Goal: Transaction & Acquisition: Purchase product/service

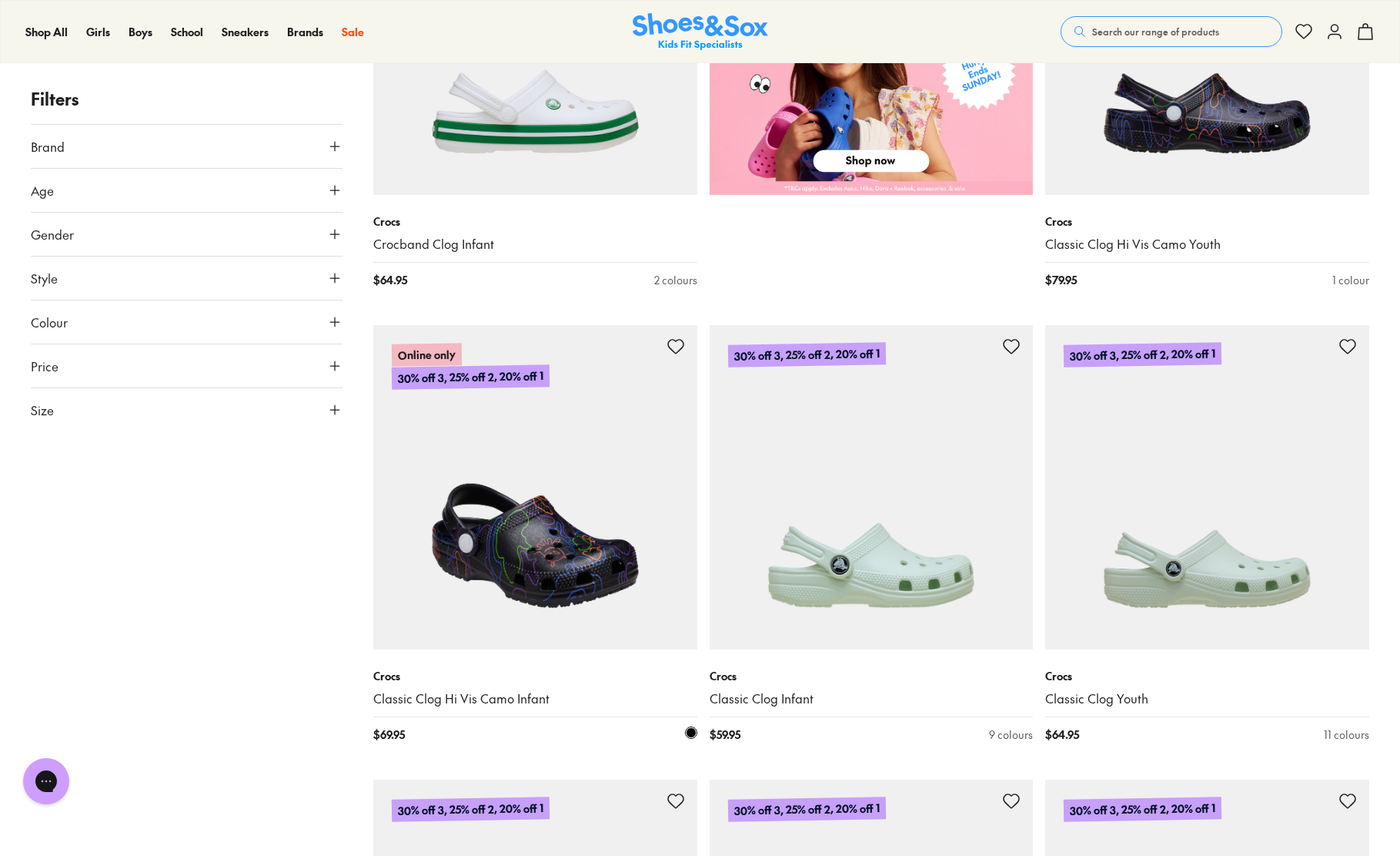
scroll to position [926, 0]
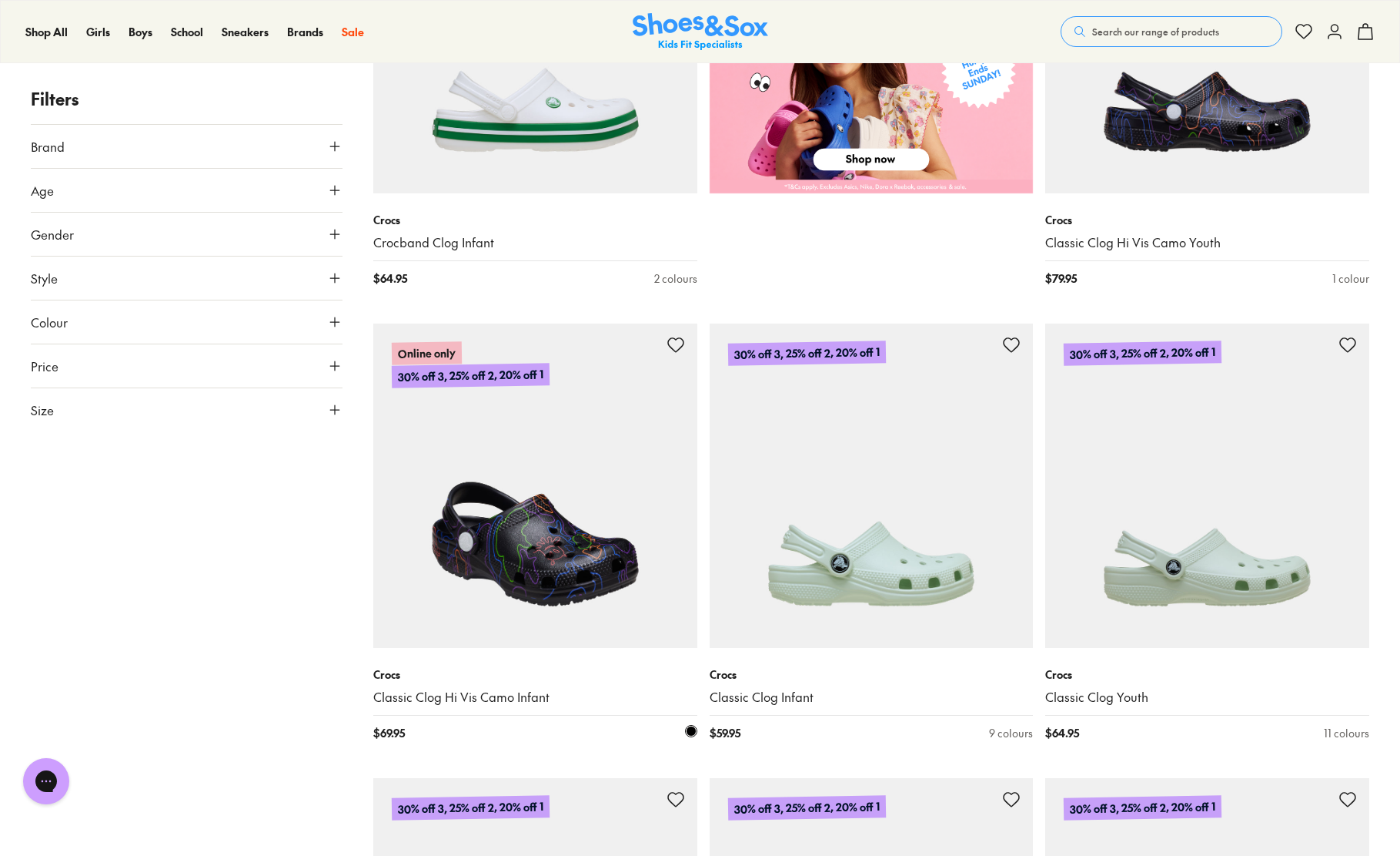
click at [560, 543] on img at bounding box center [535, 485] width 324 height 324
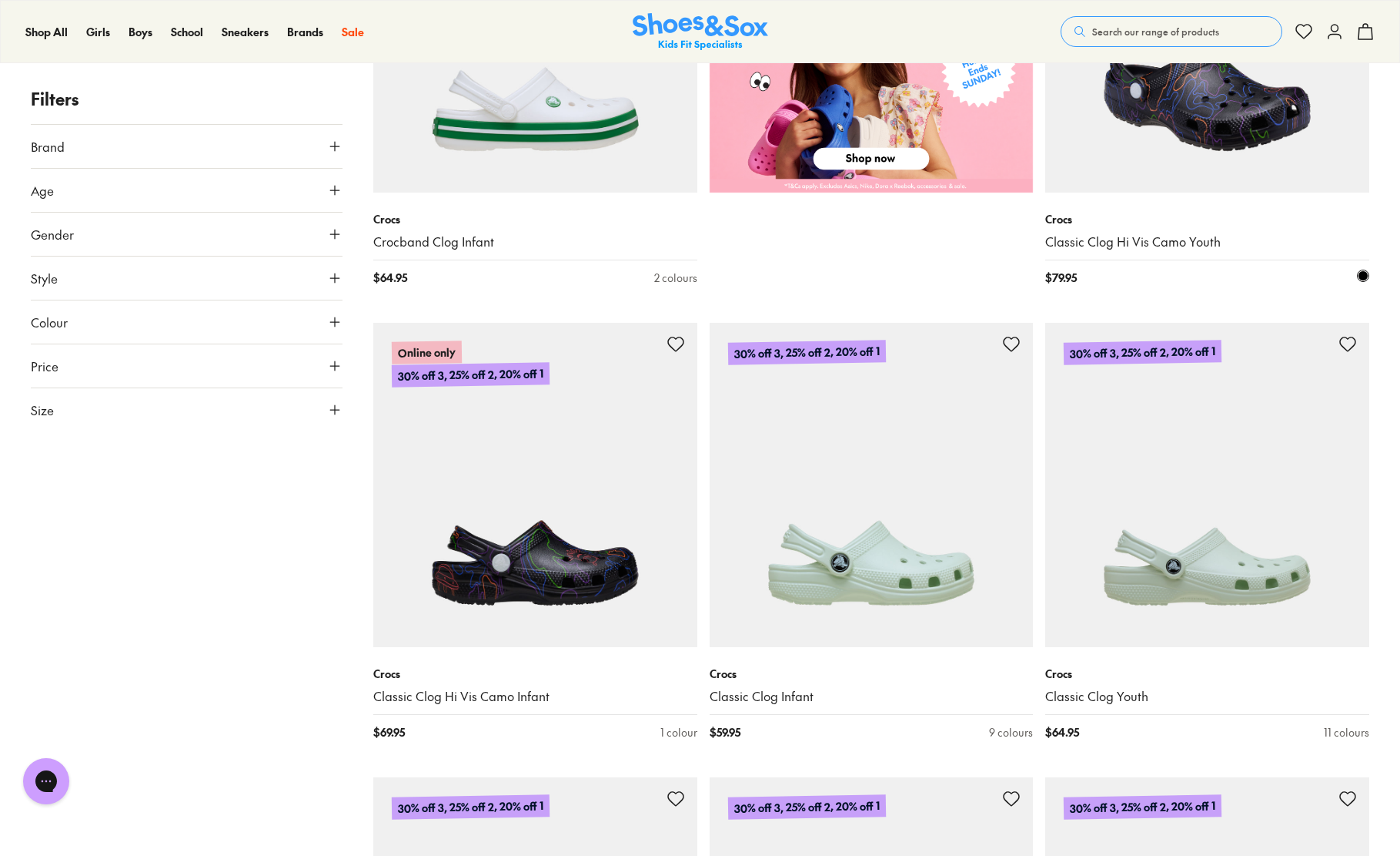
click at [1272, 139] on img at bounding box center [1207, 30] width 324 height 324
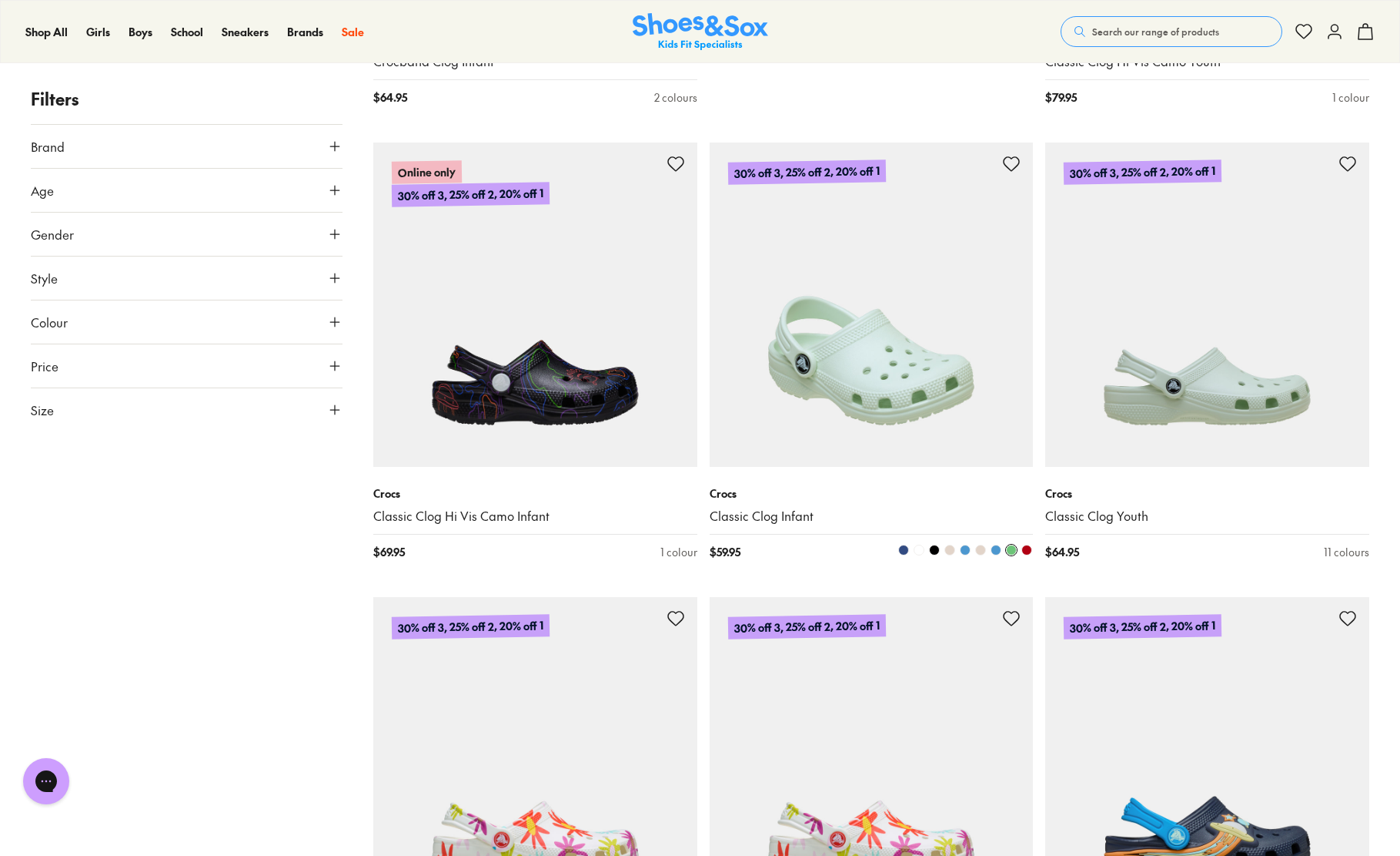
scroll to position [1120, 0]
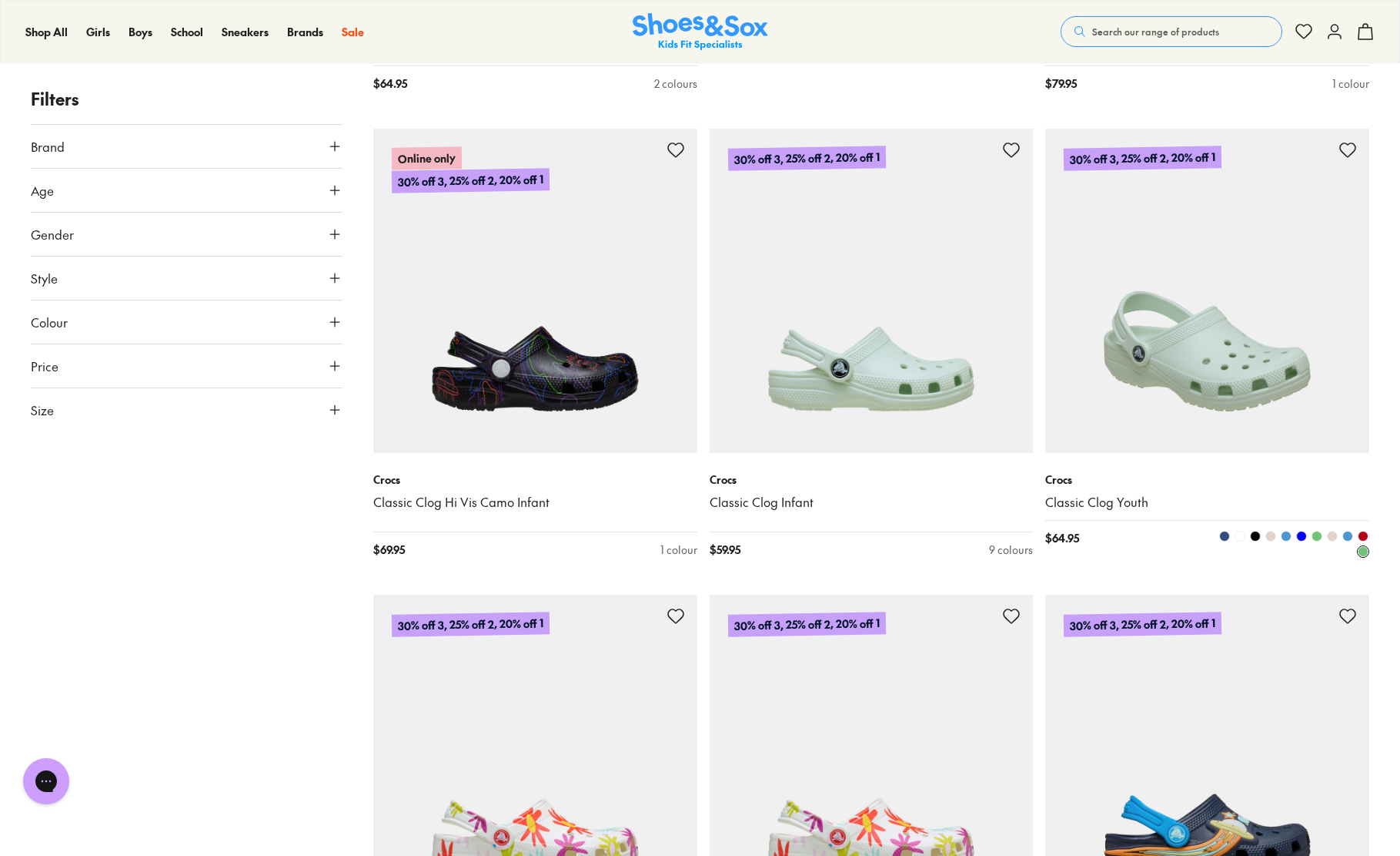
click at [1233, 382] on img at bounding box center [1207, 290] width 324 height 324
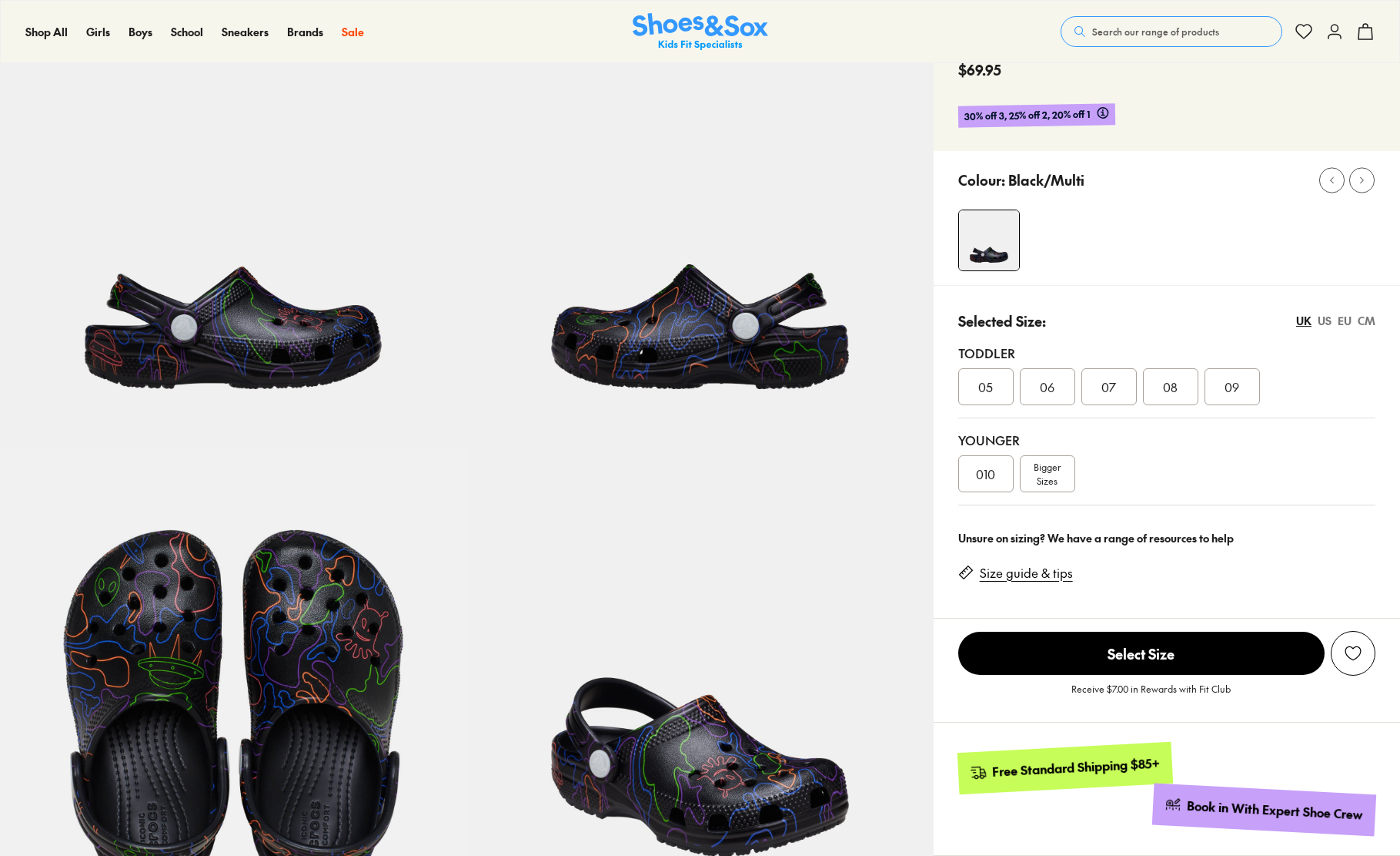
select select "*"
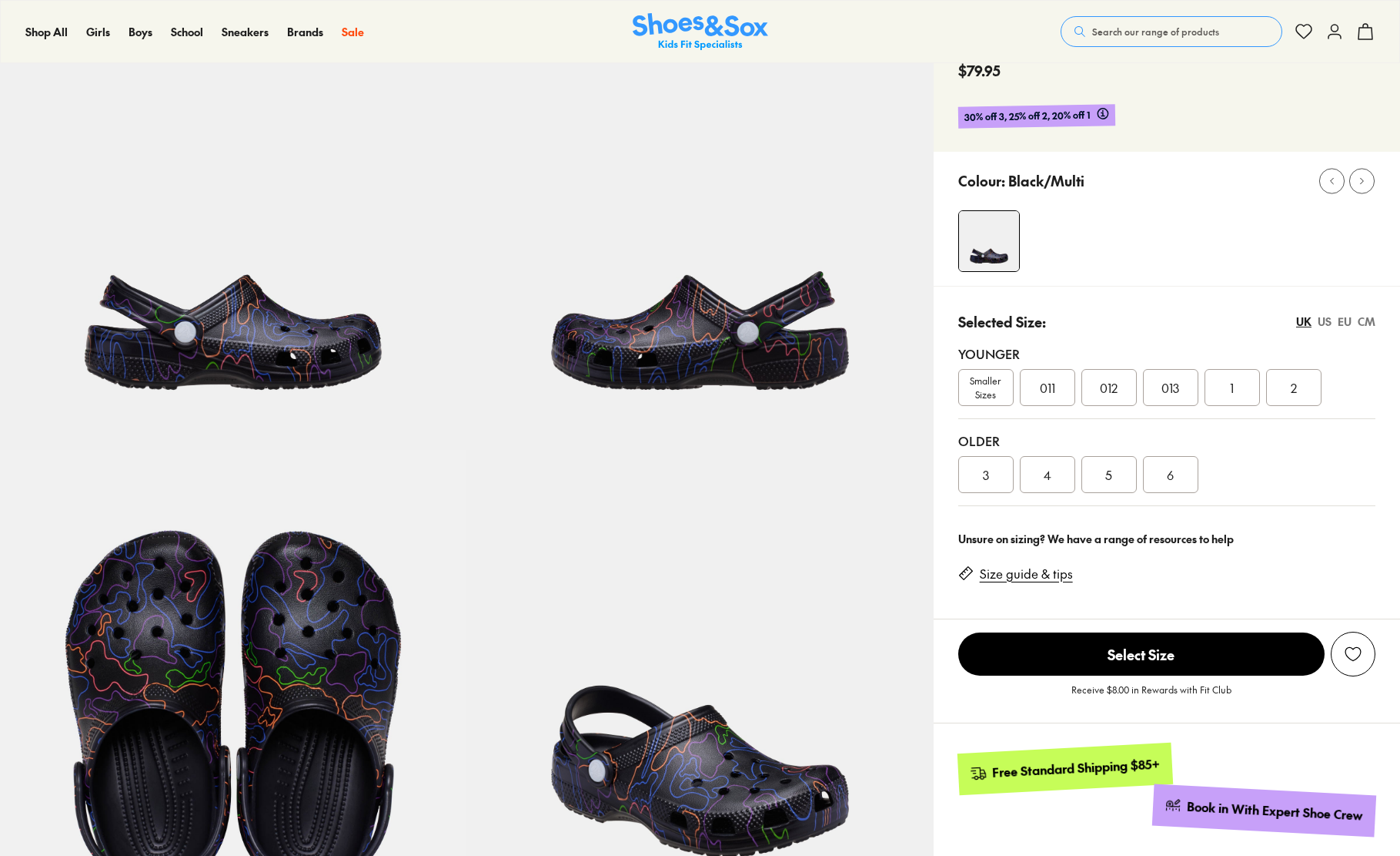
select select "*"
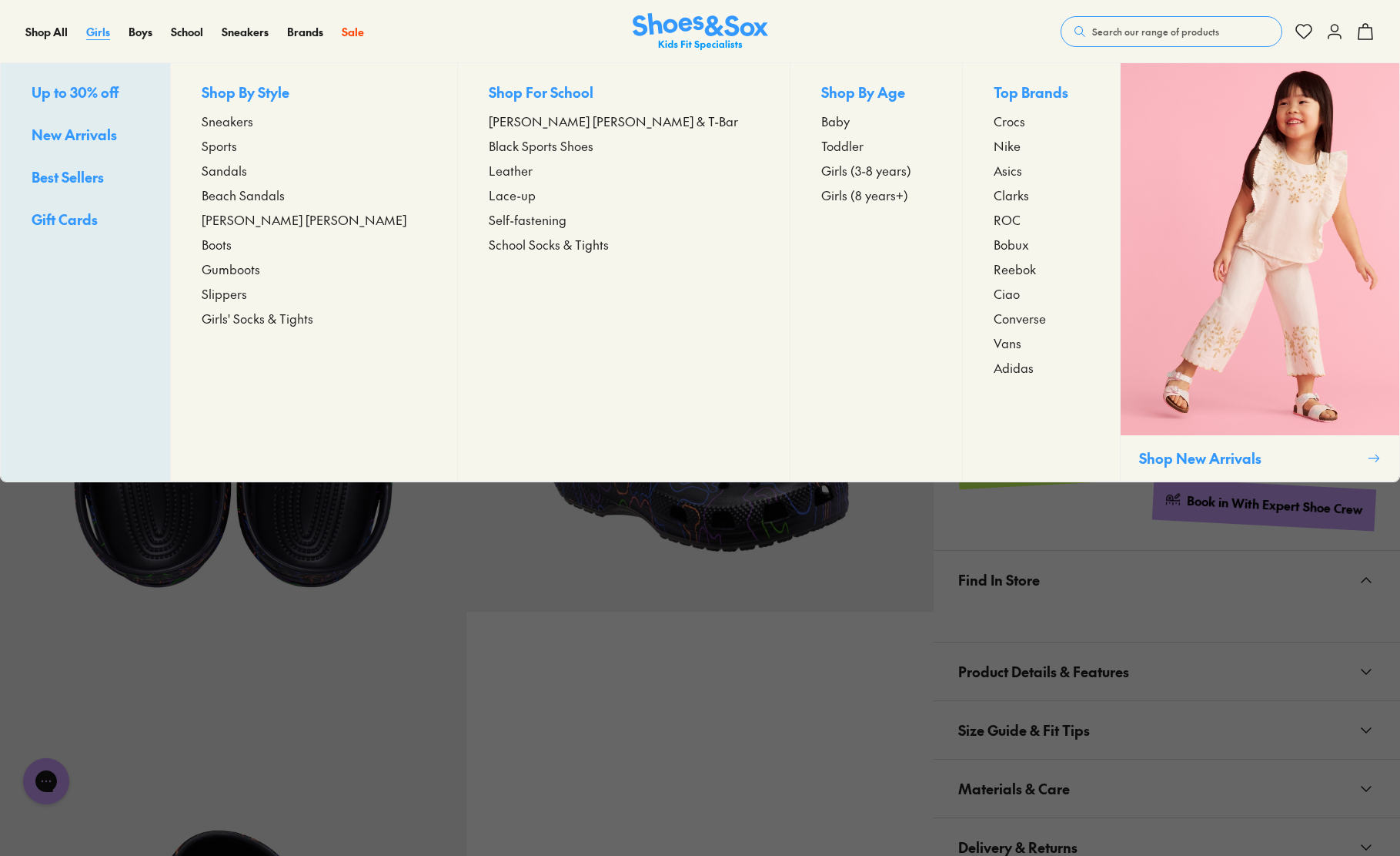
scroll to position [428, 0]
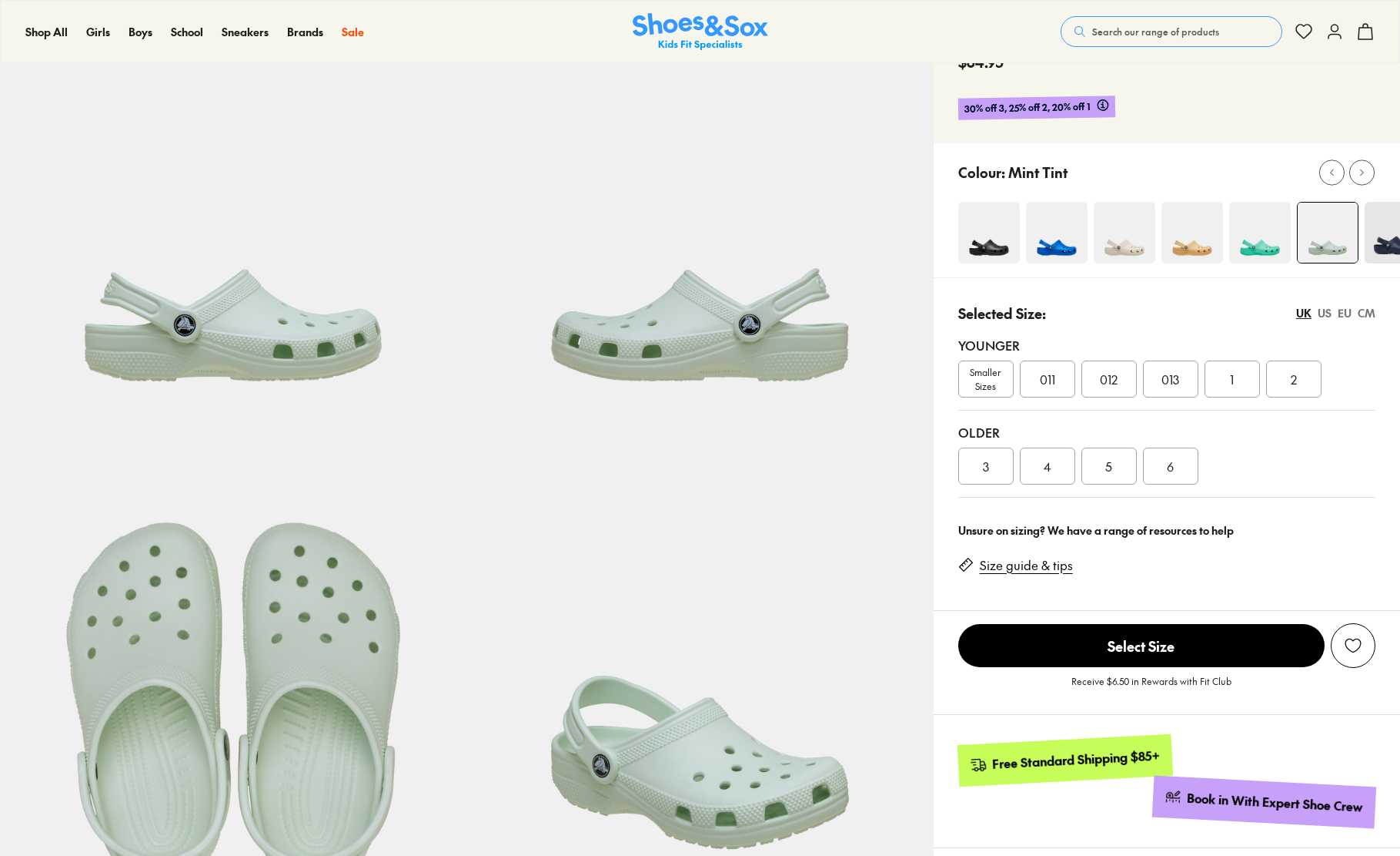
select select "*"
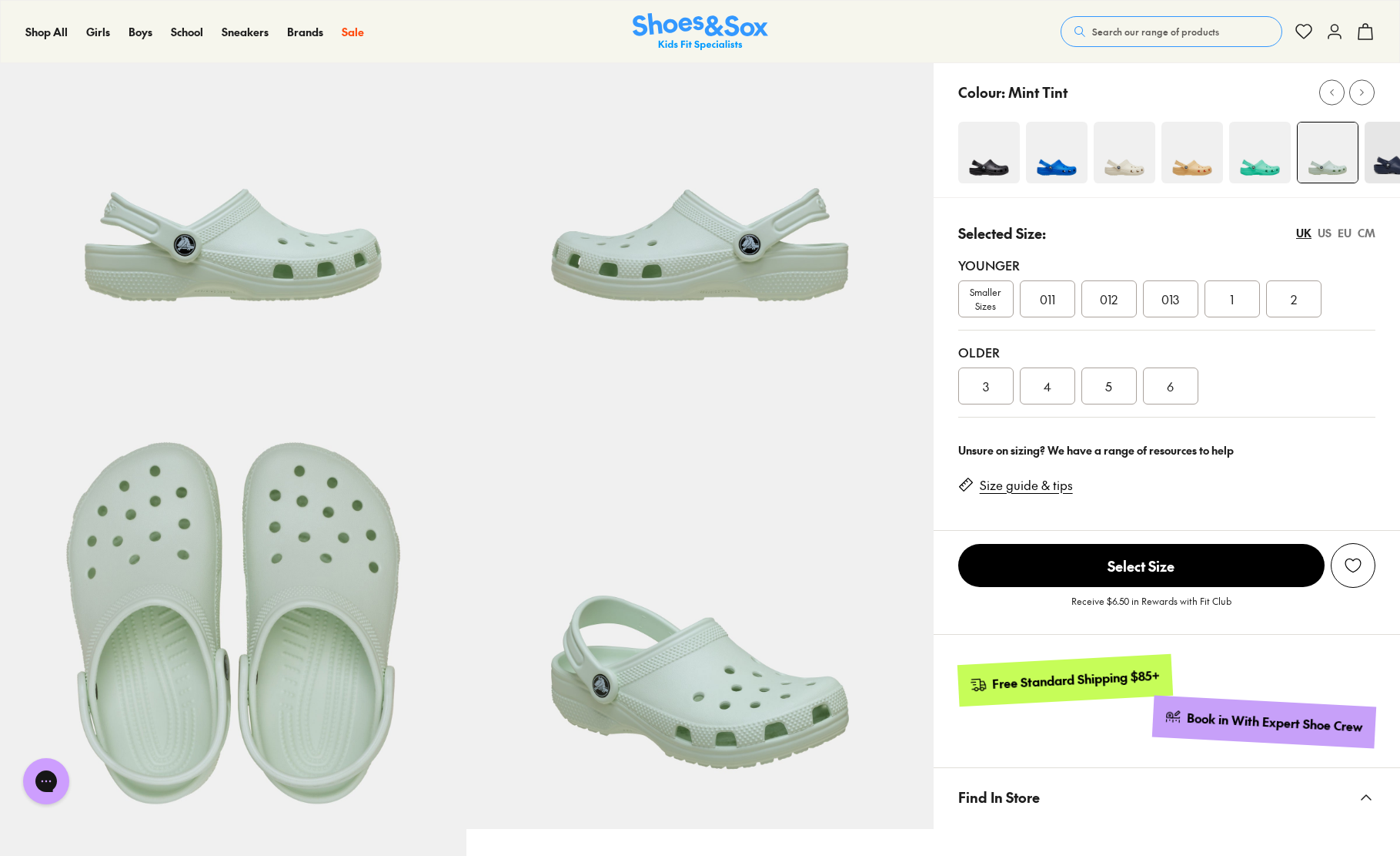
scroll to position [212, 0]
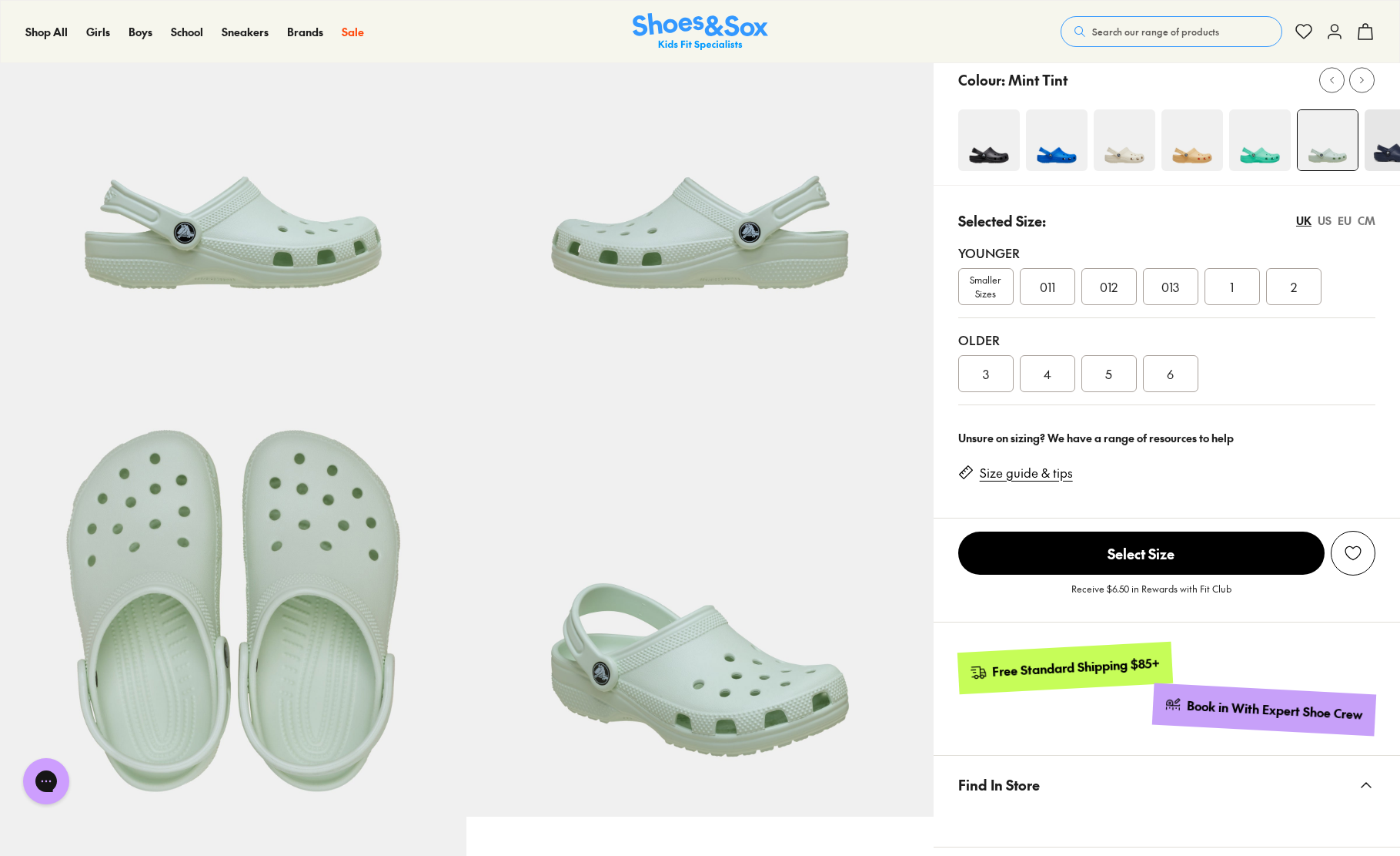
click at [1186, 286] on div "013" at bounding box center [1171, 286] width 55 height 36
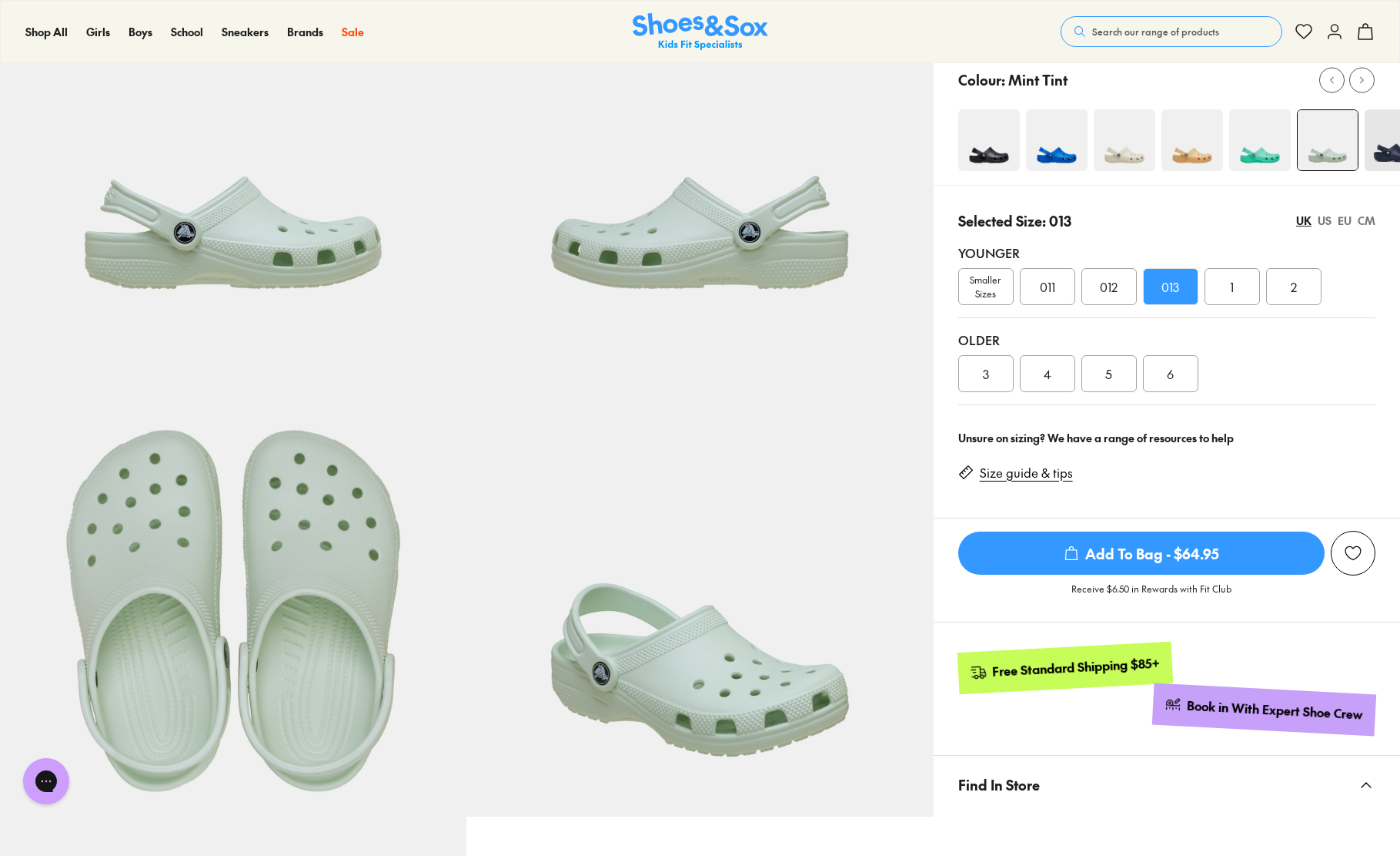
click at [1146, 550] on span "Add To Bag - $64.95" at bounding box center [1142, 553] width 367 height 43
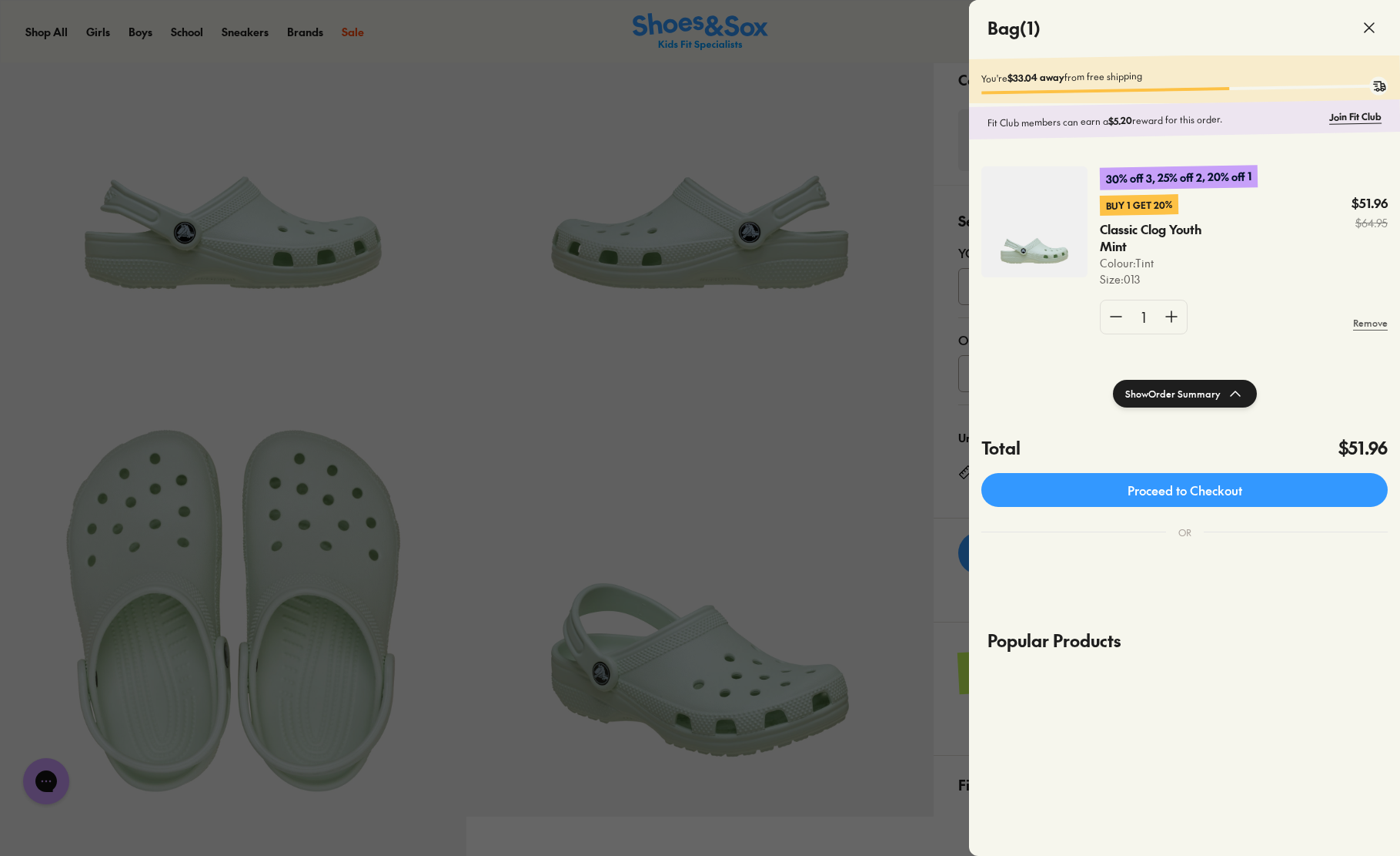
click at [808, 429] on div at bounding box center [700, 428] width 1400 height 856
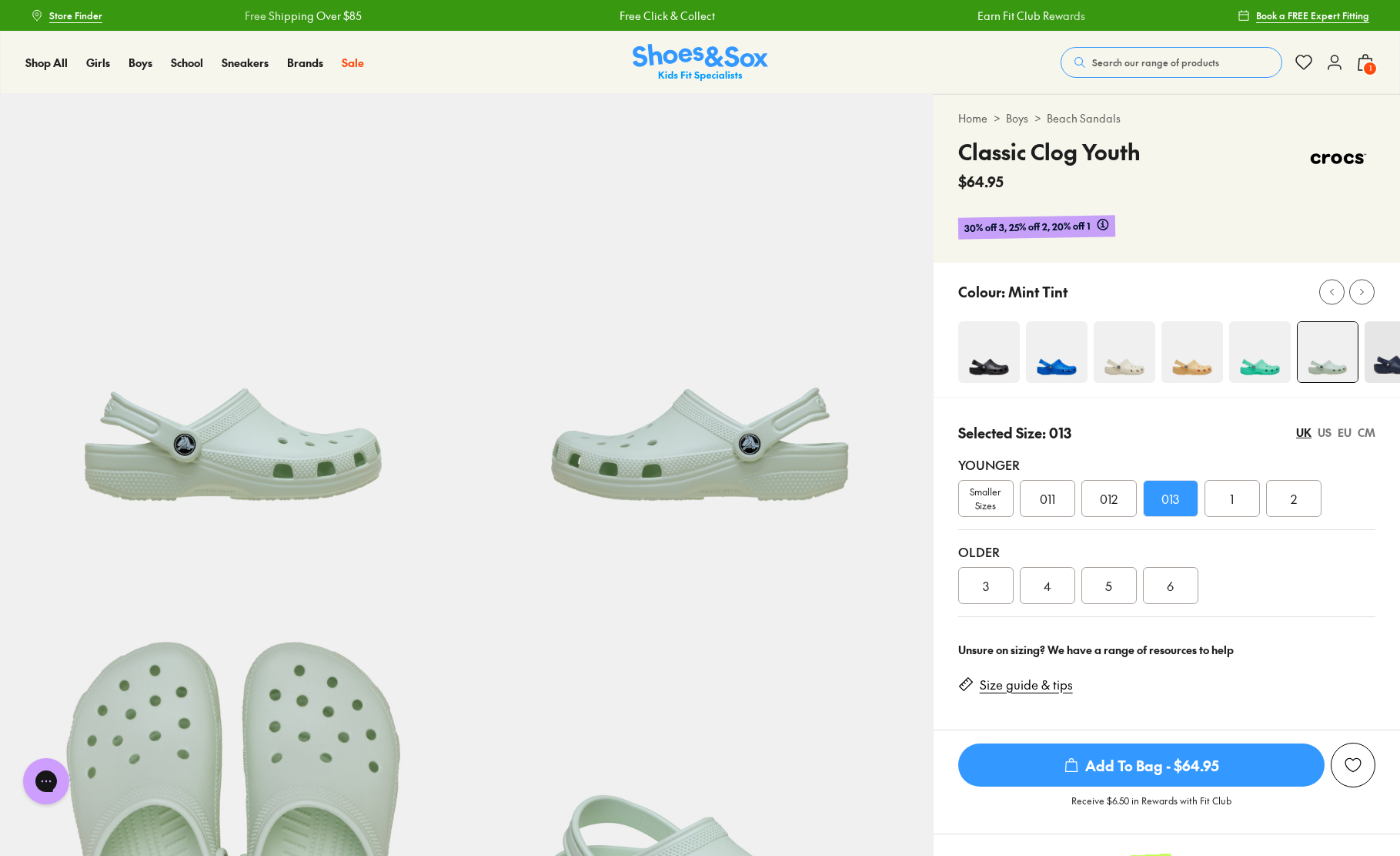
scroll to position [-2, 0]
click at [1358, 286] on div at bounding box center [1363, 291] width 16 height 16
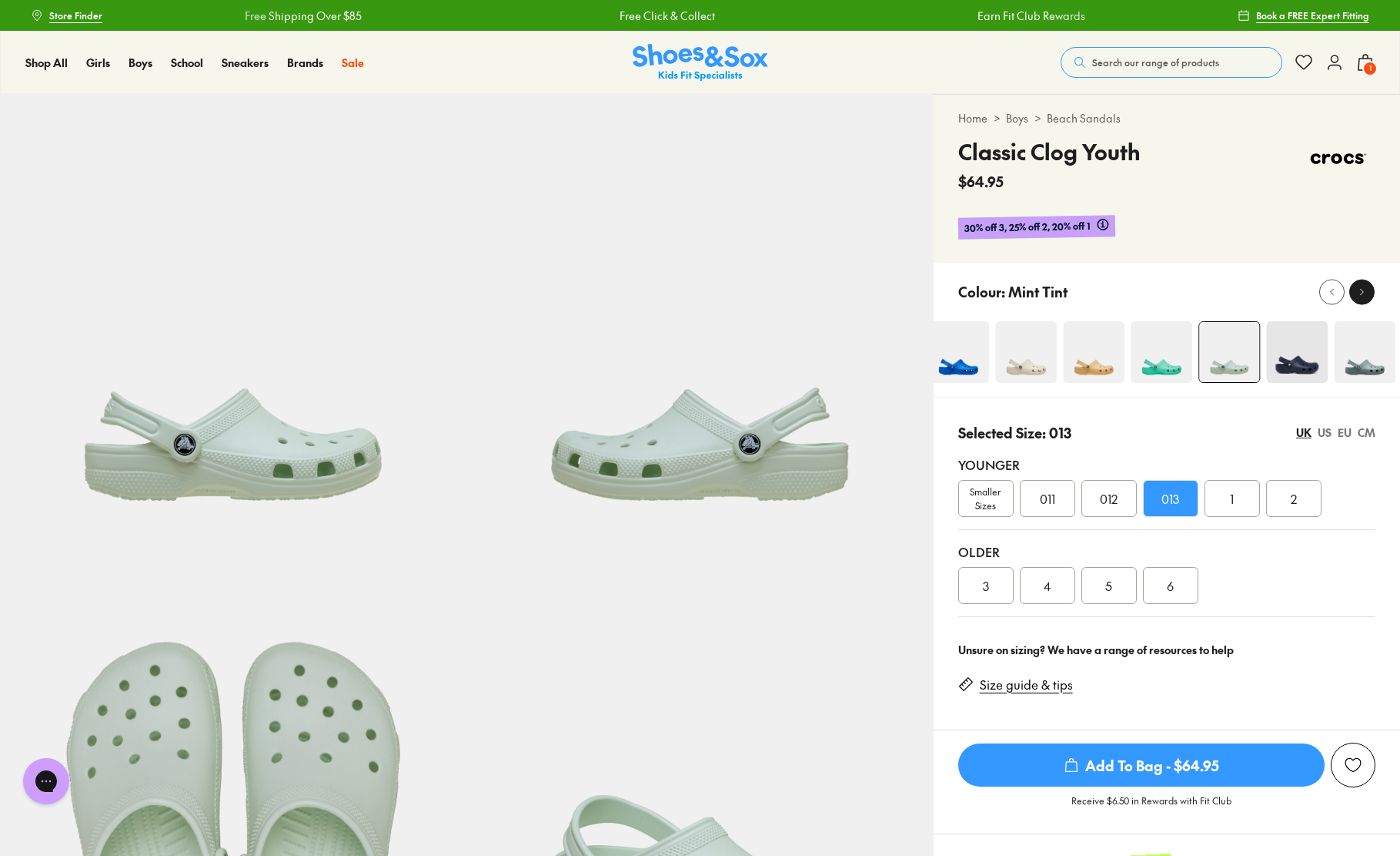
click at [1358, 286] on div at bounding box center [1363, 291] width 16 height 16
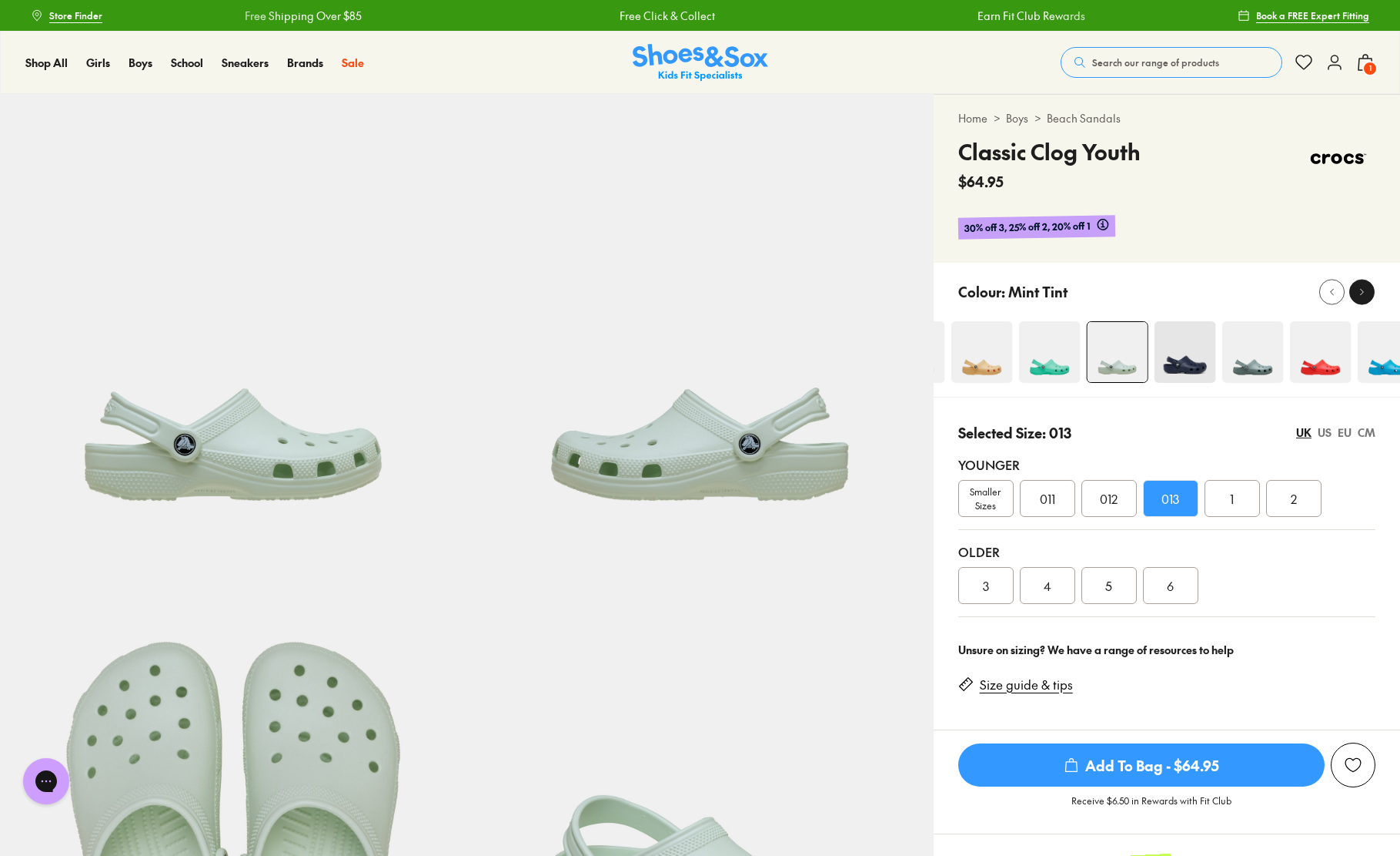
click at [1358, 286] on div at bounding box center [1363, 291] width 16 height 16
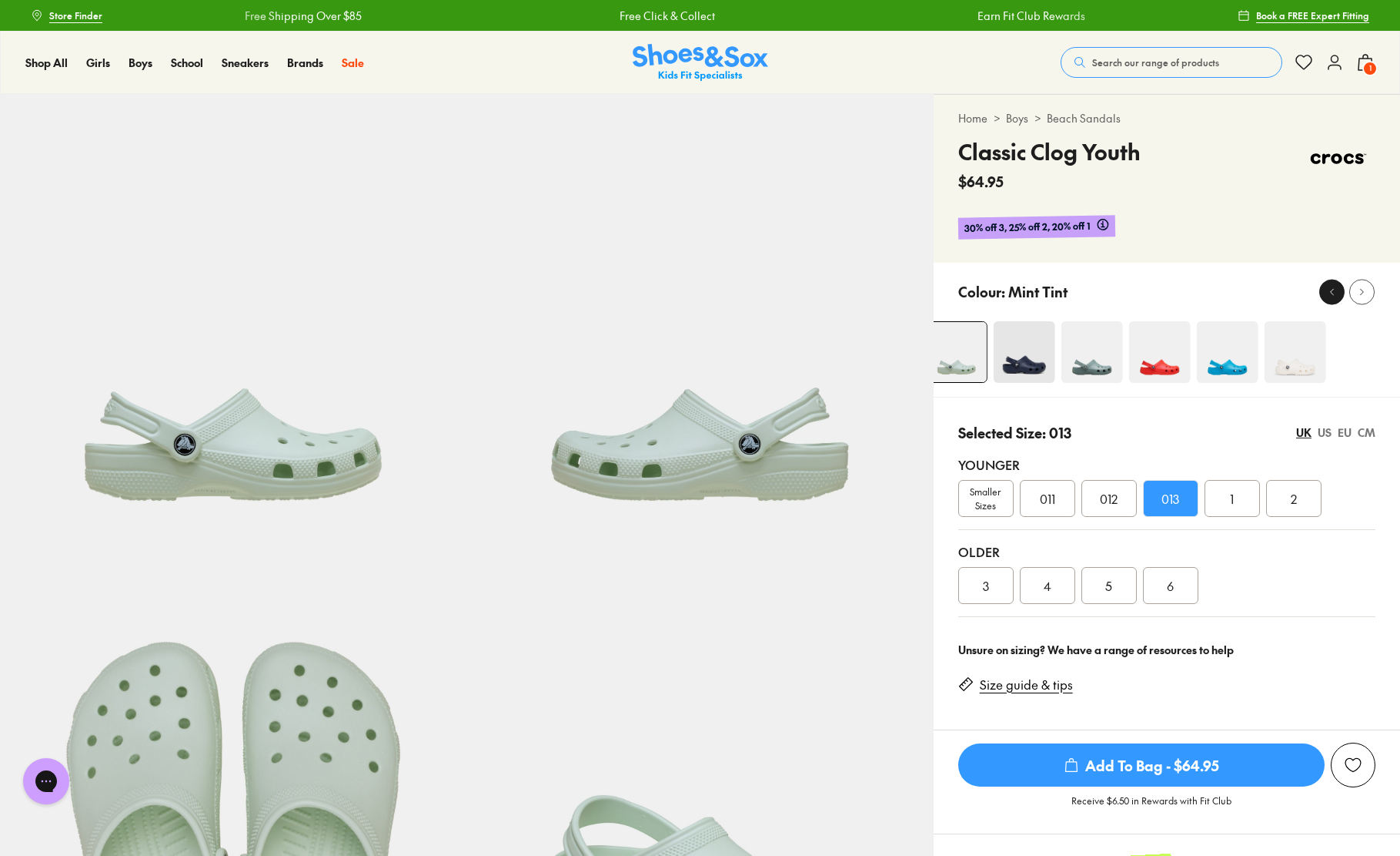
scroll to position [-2, 1]
click at [1331, 294] on use at bounding box center [1332, 292] width 3 height 6
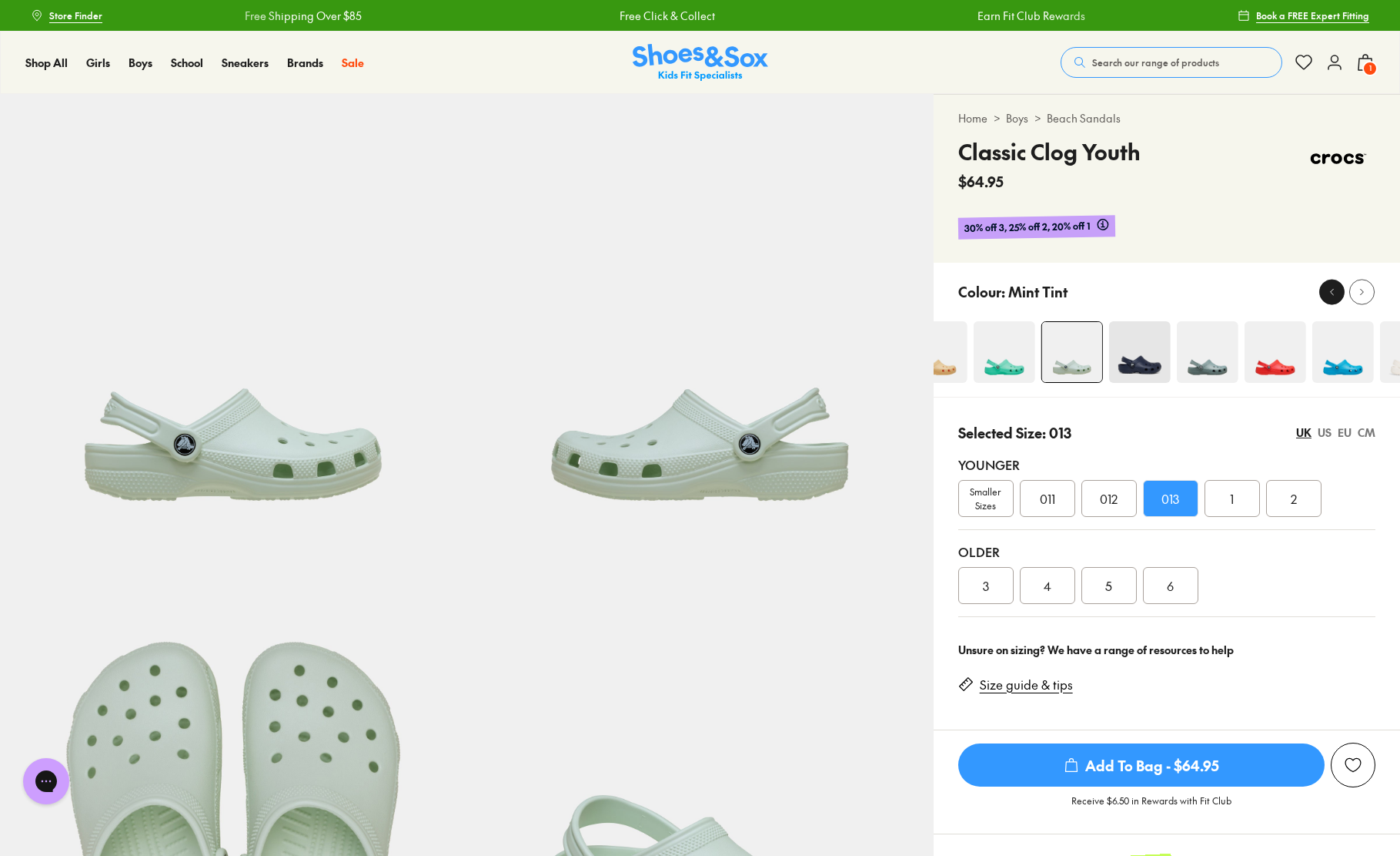
click at [1331, 294] on use at bounding box center [1332, 292] width 3 height 6
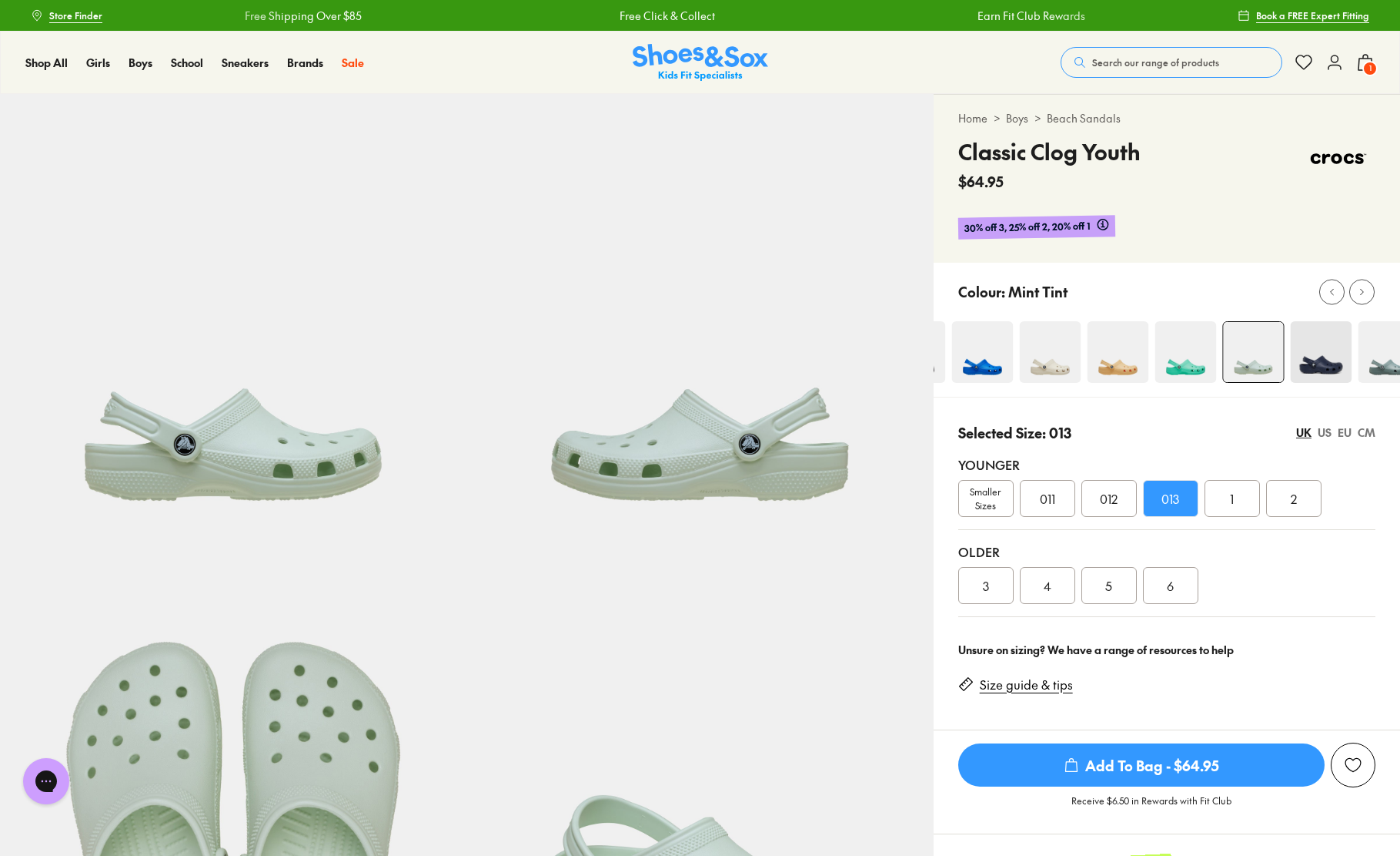
click at [1130, 351] on img at bounding box center [1118, 352] width 61 height 61
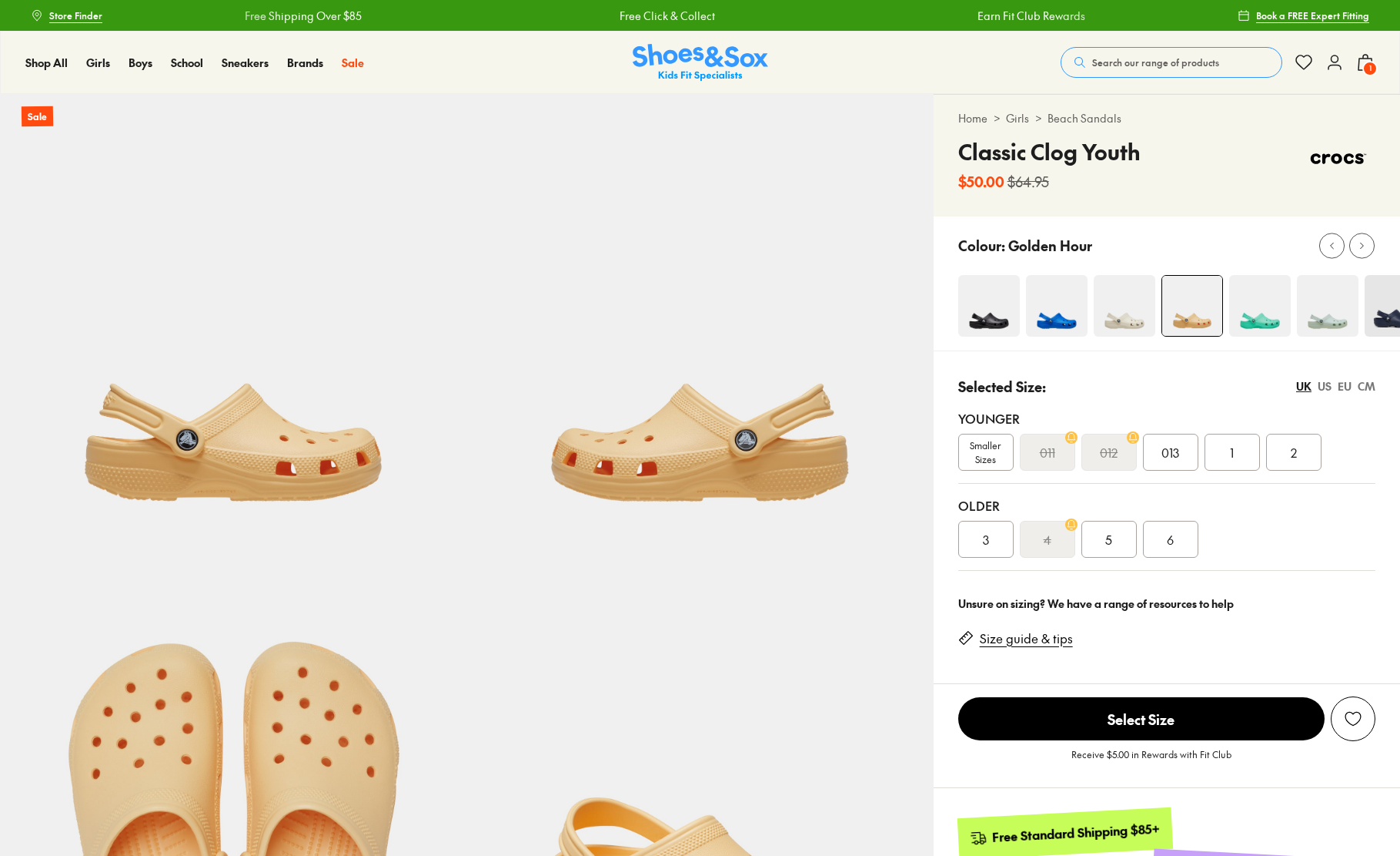
select select "*"
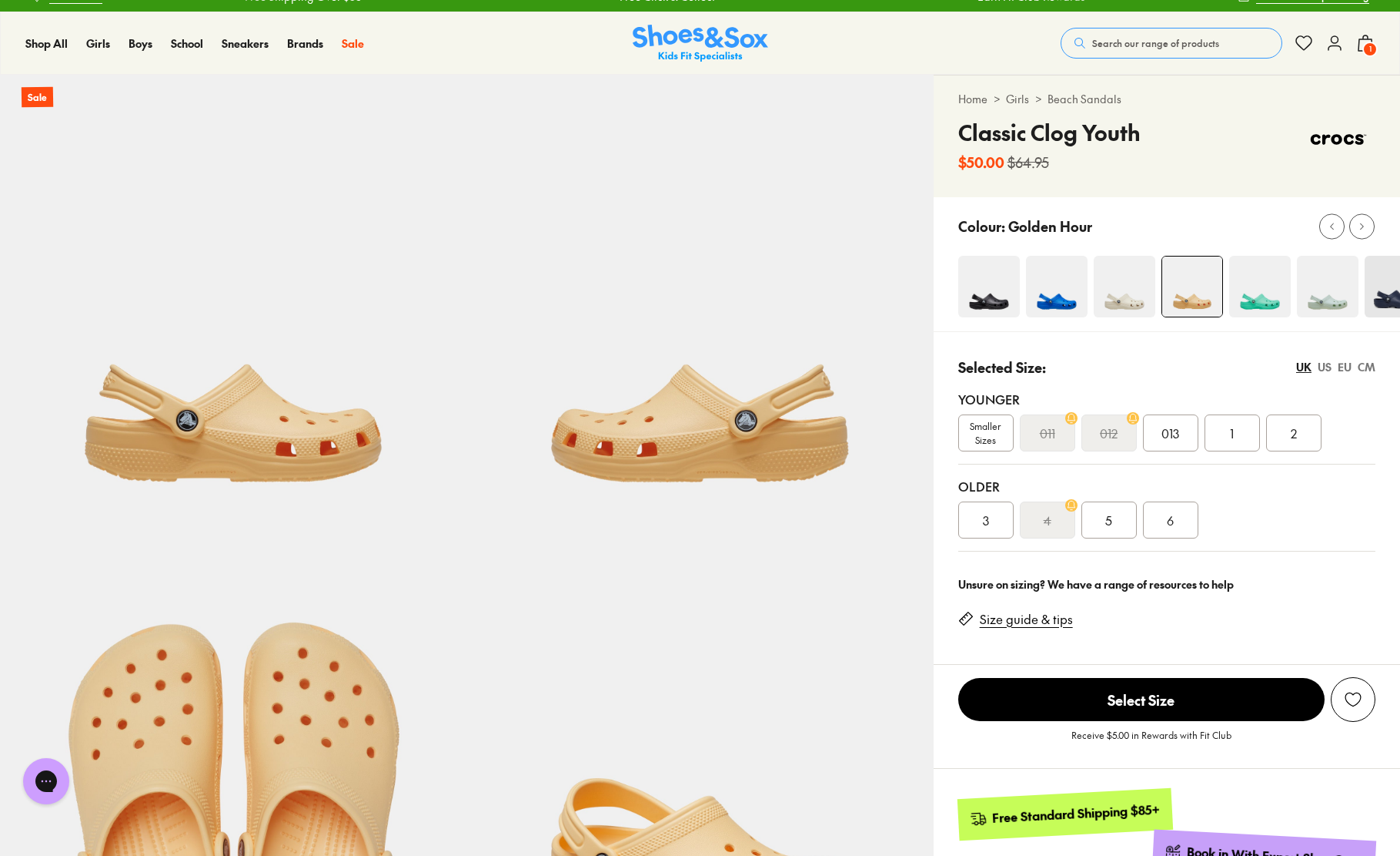
scroll to position [19, 0]
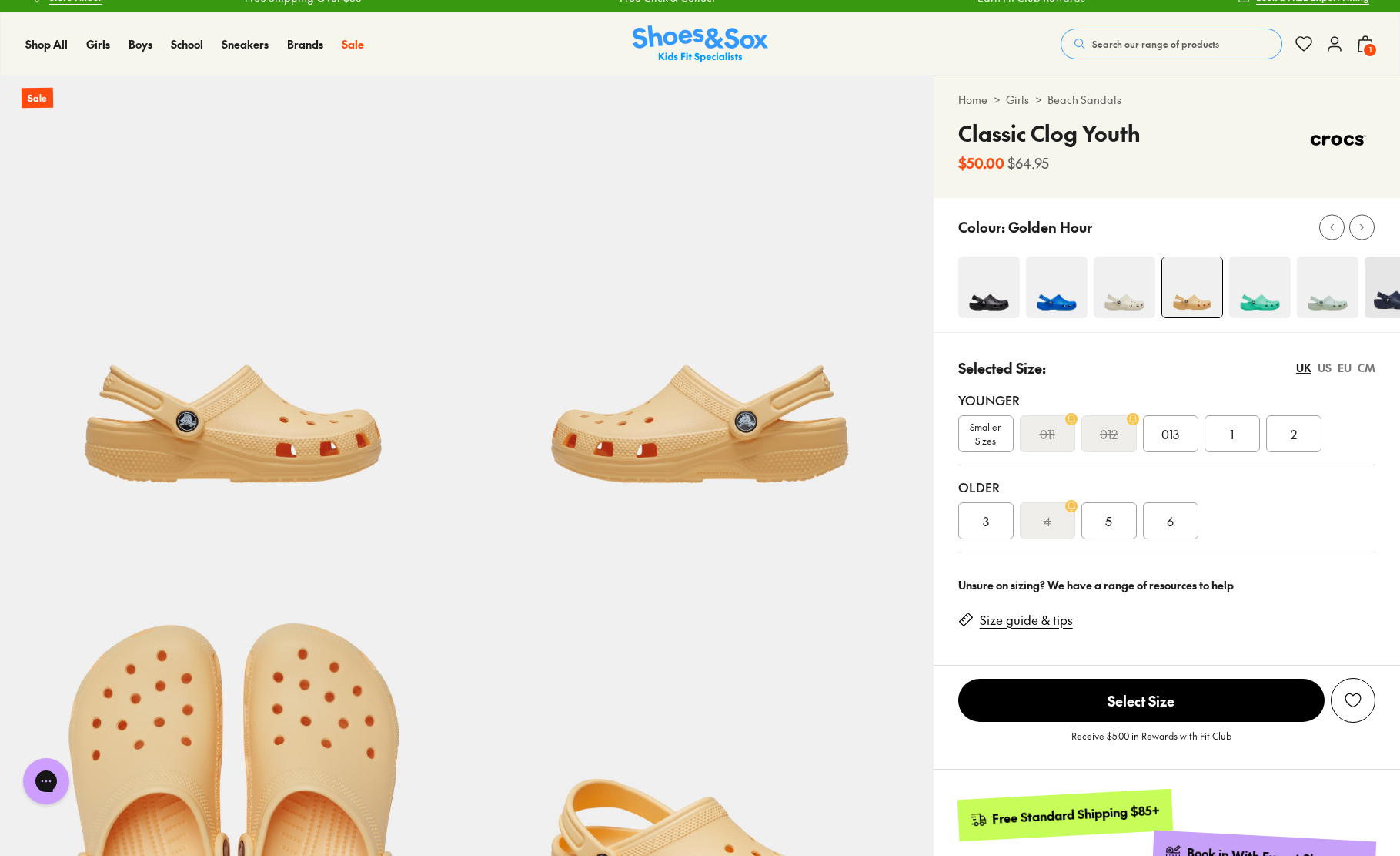
click at [1063, 292] on img at bounding box center [1057, 287] width 61 height 61
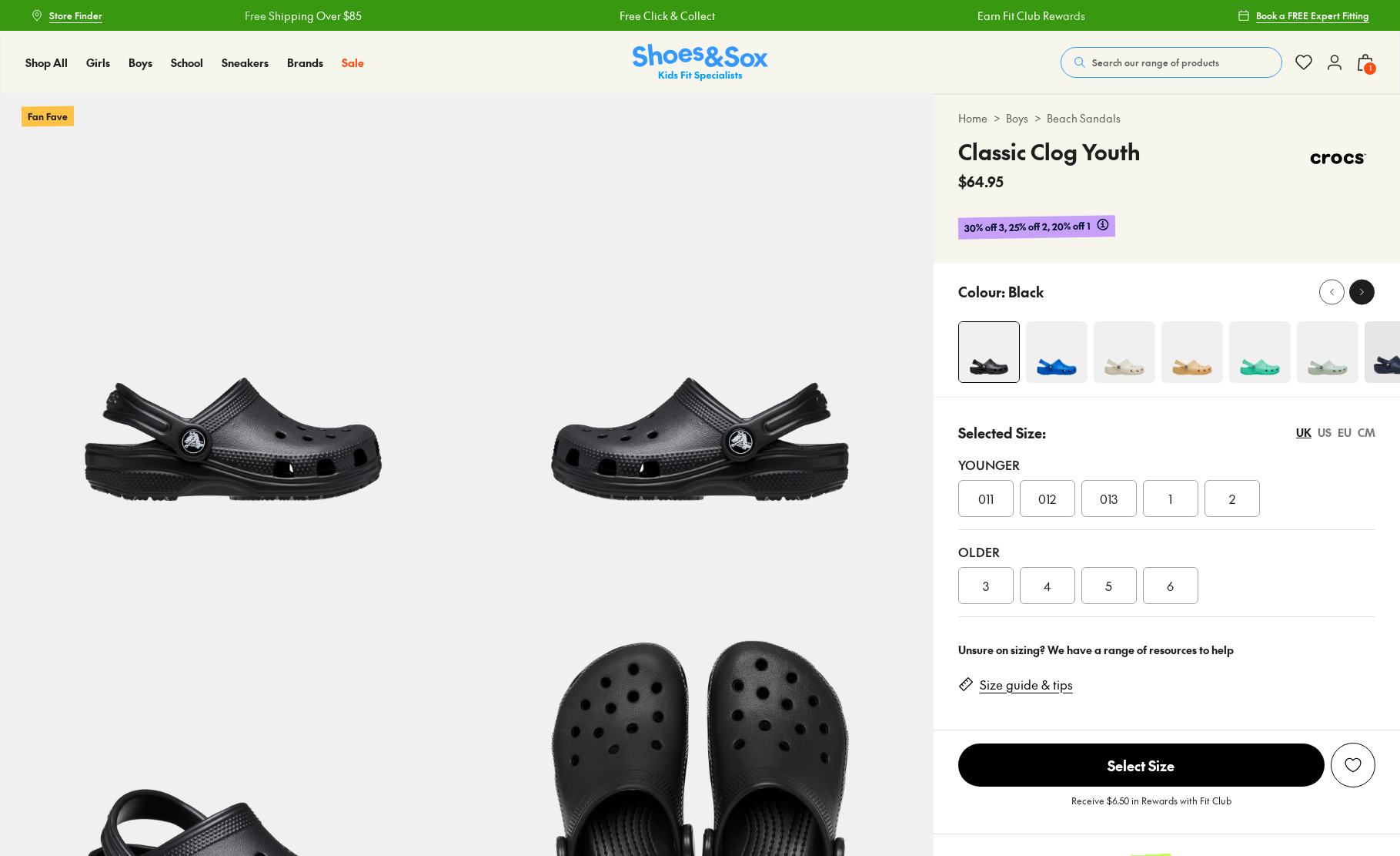
click at [1365, 296] on icon at bounding box center [1363, 292] width 12 height 12
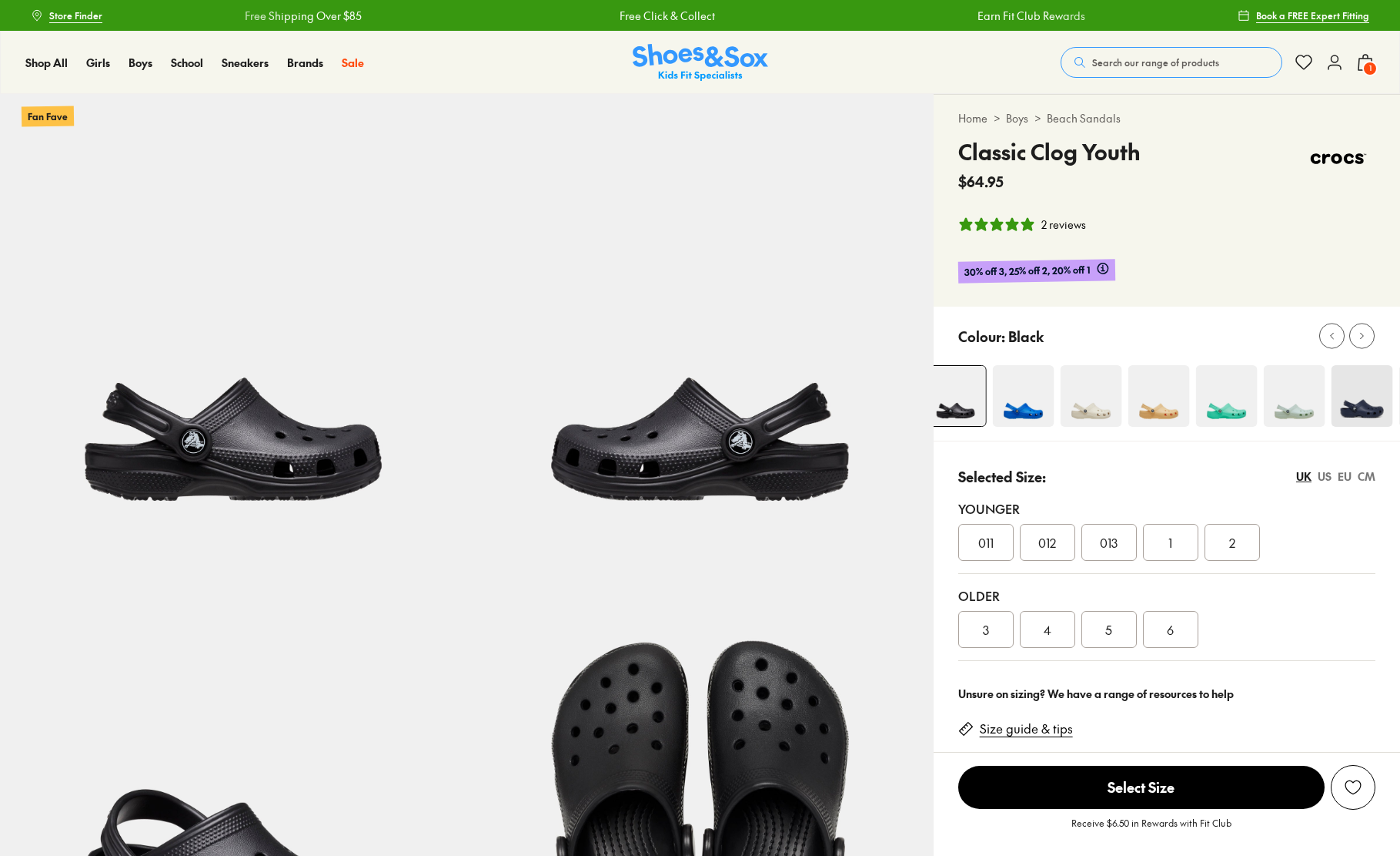
select select "*"
click at [1060, 392] on img at bounding box center [1087, 395] width 61 height 61
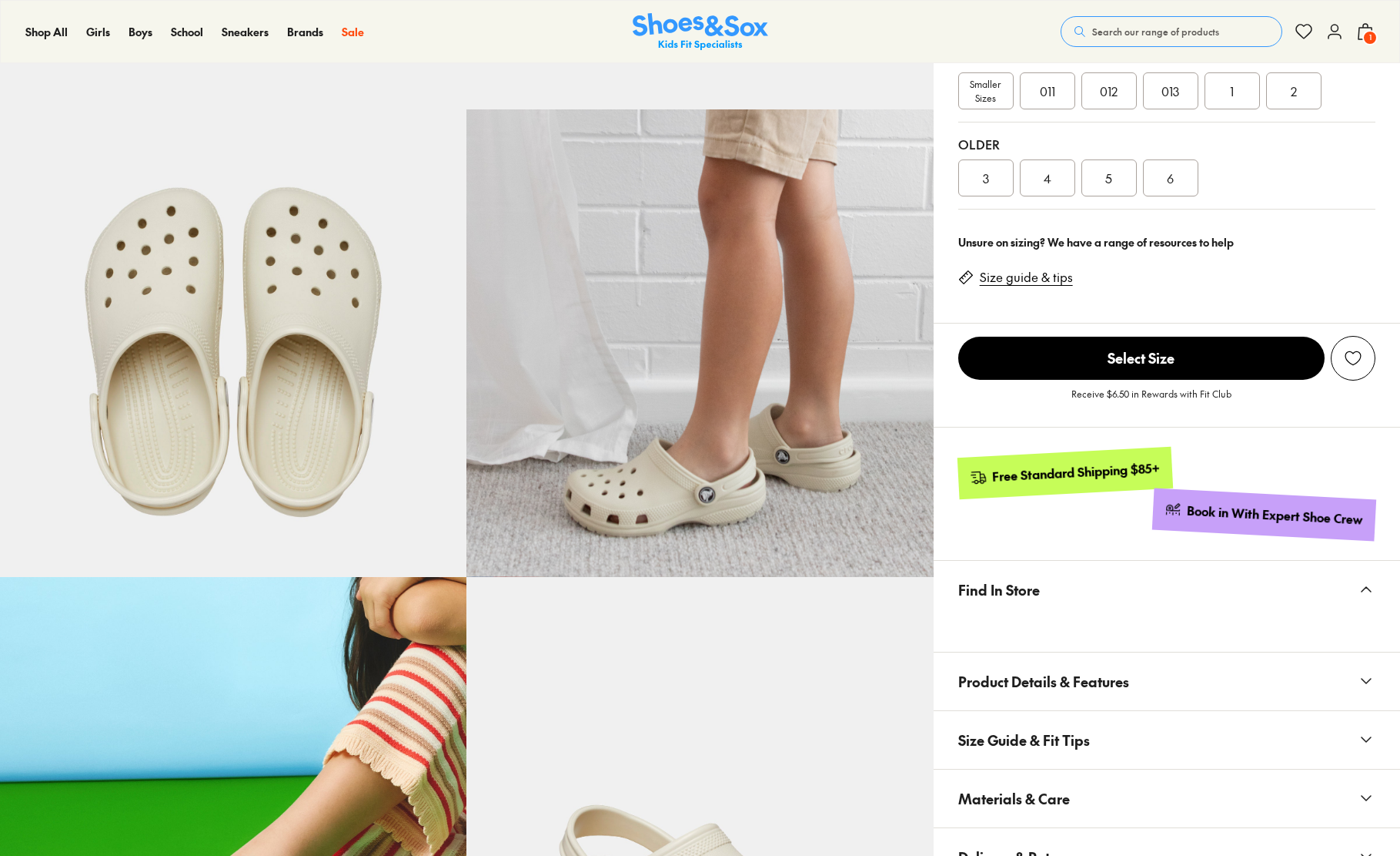
select select "*"
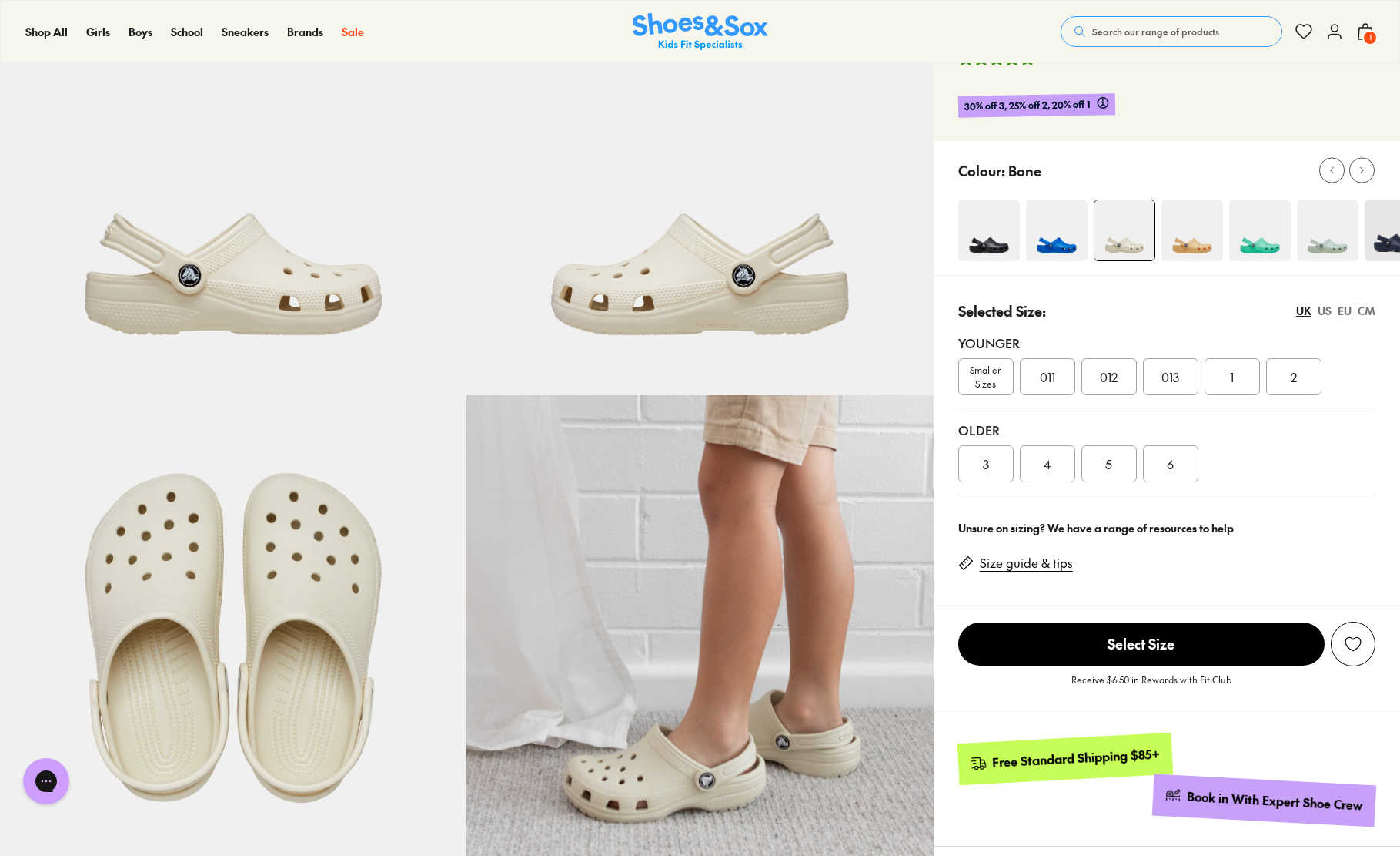
scroll to position [166, 0]
click at [1171, 378] on span "013" at bounding box center [1170, 376] width 18 height 19
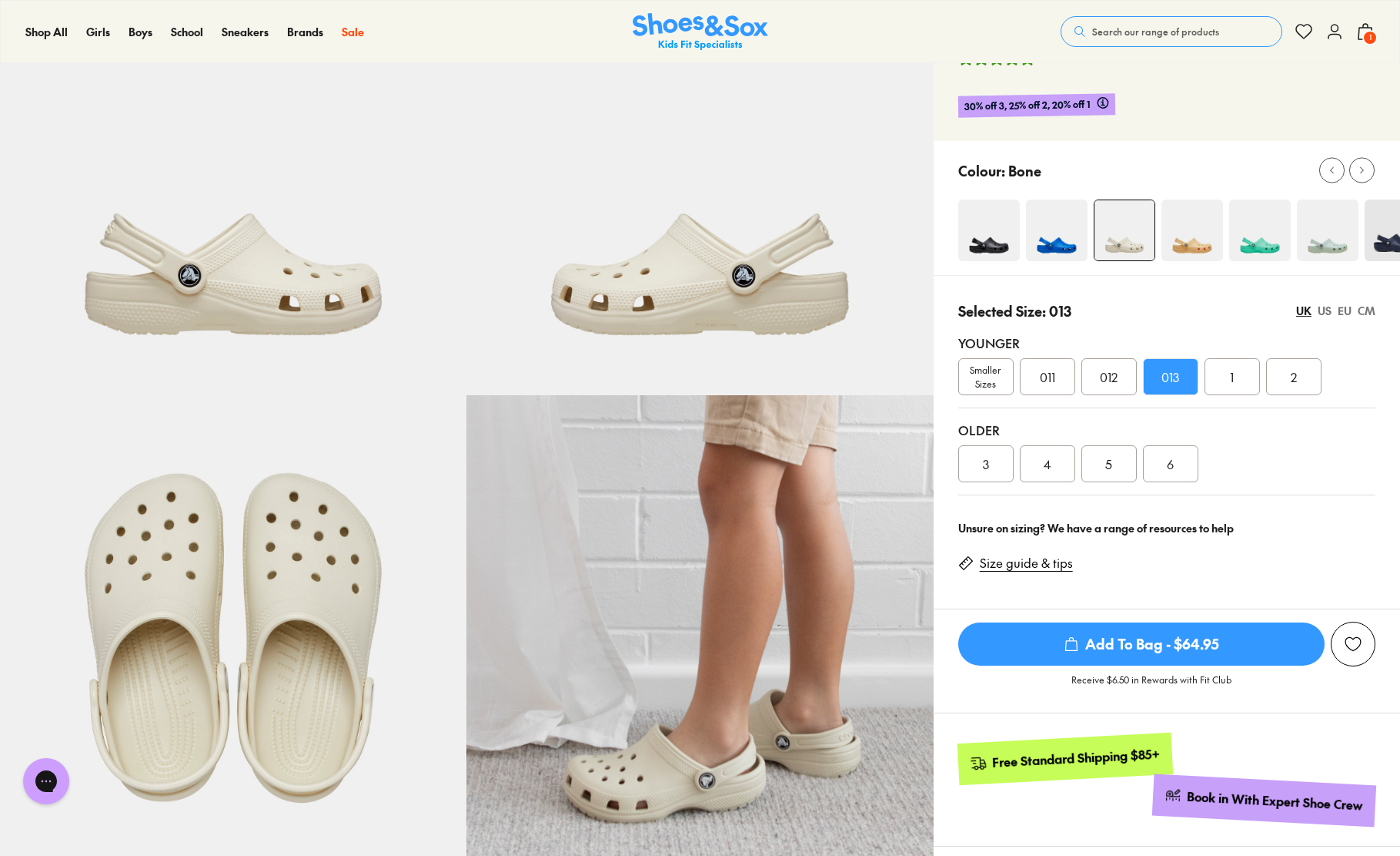
click at [1146, 639] on span "Add To Bag - $64.95" at bounding box center [1142, 644] width 367 height 43
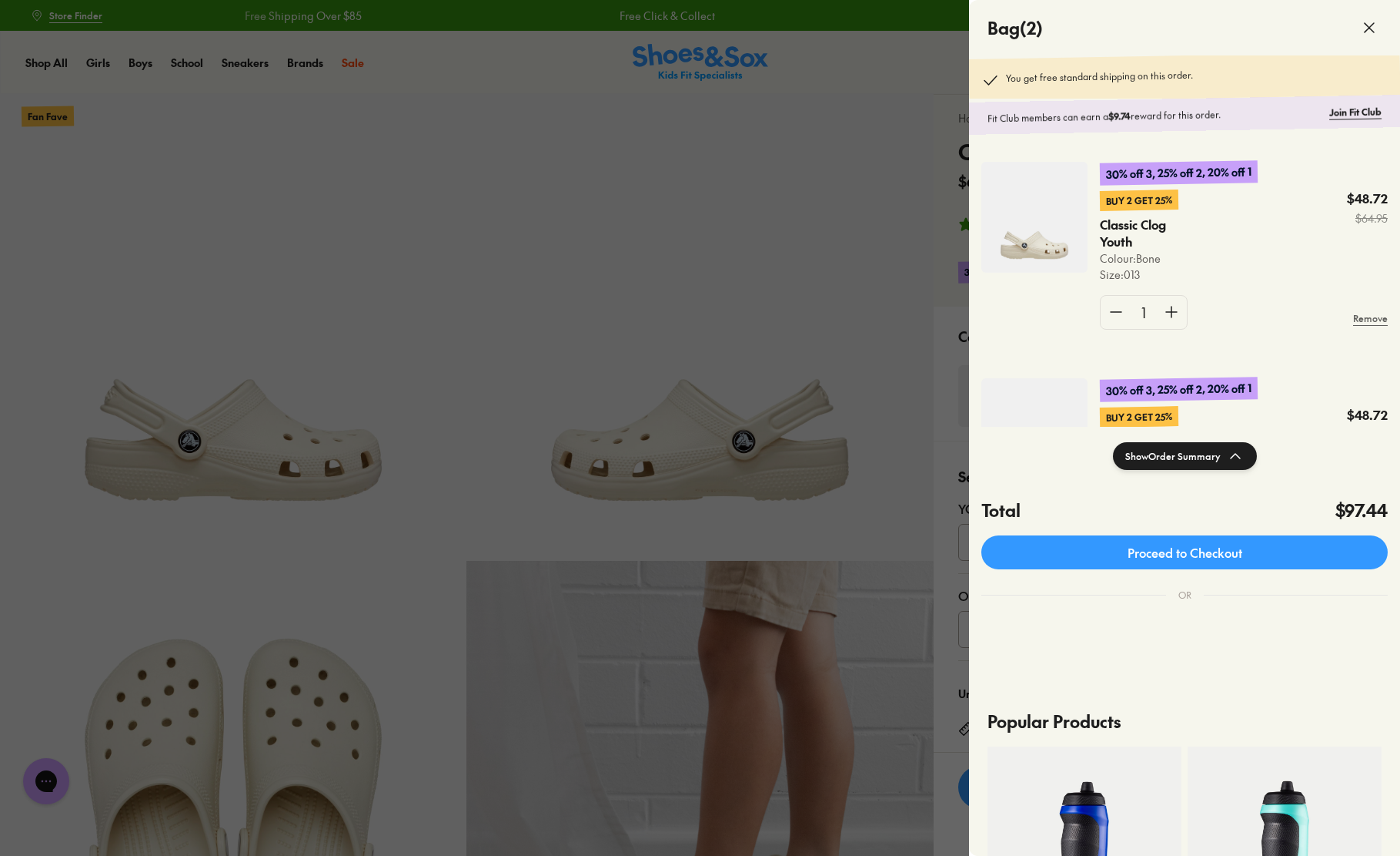
click at [701, 338] on div at bounding box center [700, 428] width 1400 height 856
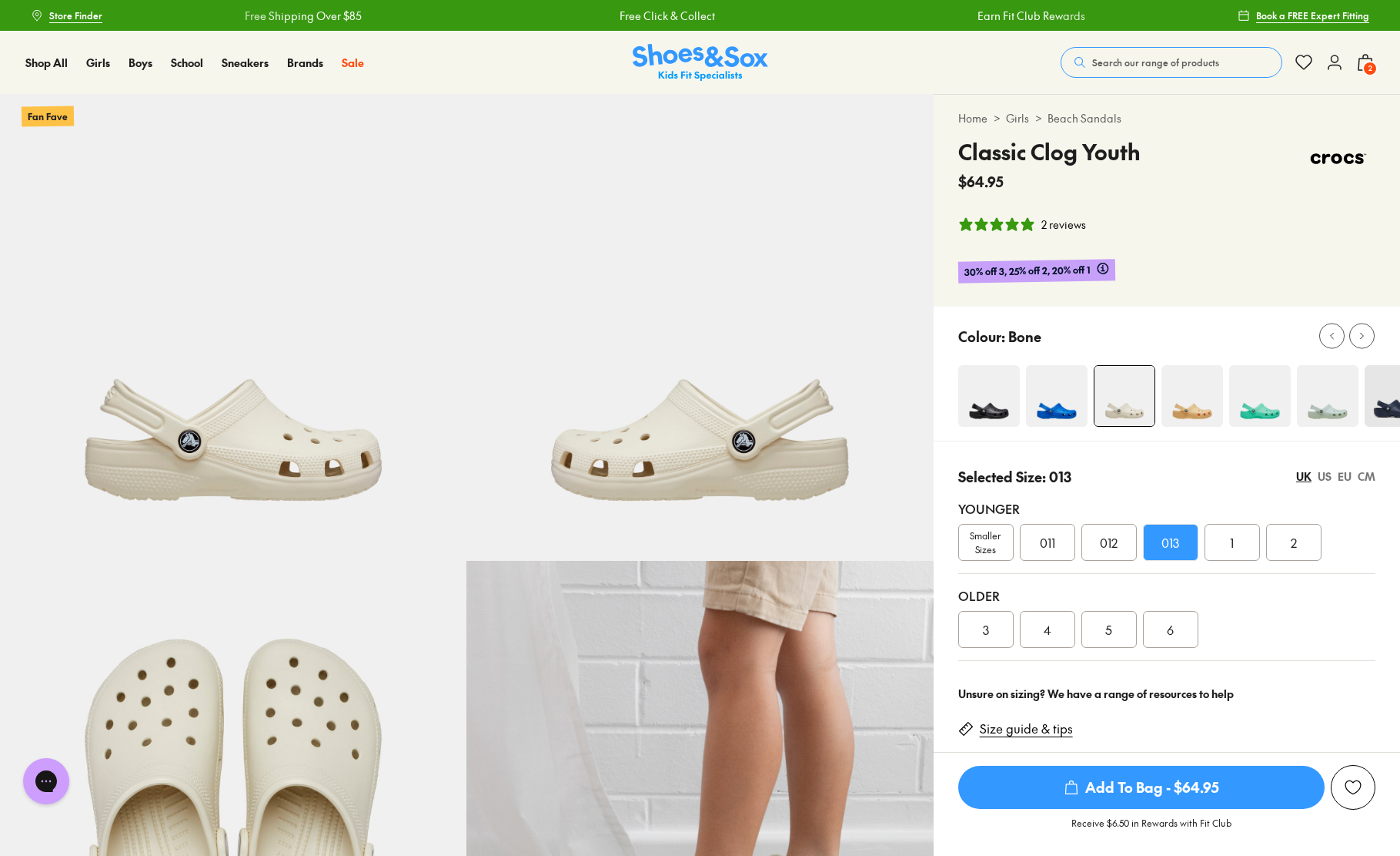
click at [1150, 60] on span "Search our range of products" at bounding box center [1155, 62] width 127 height 14
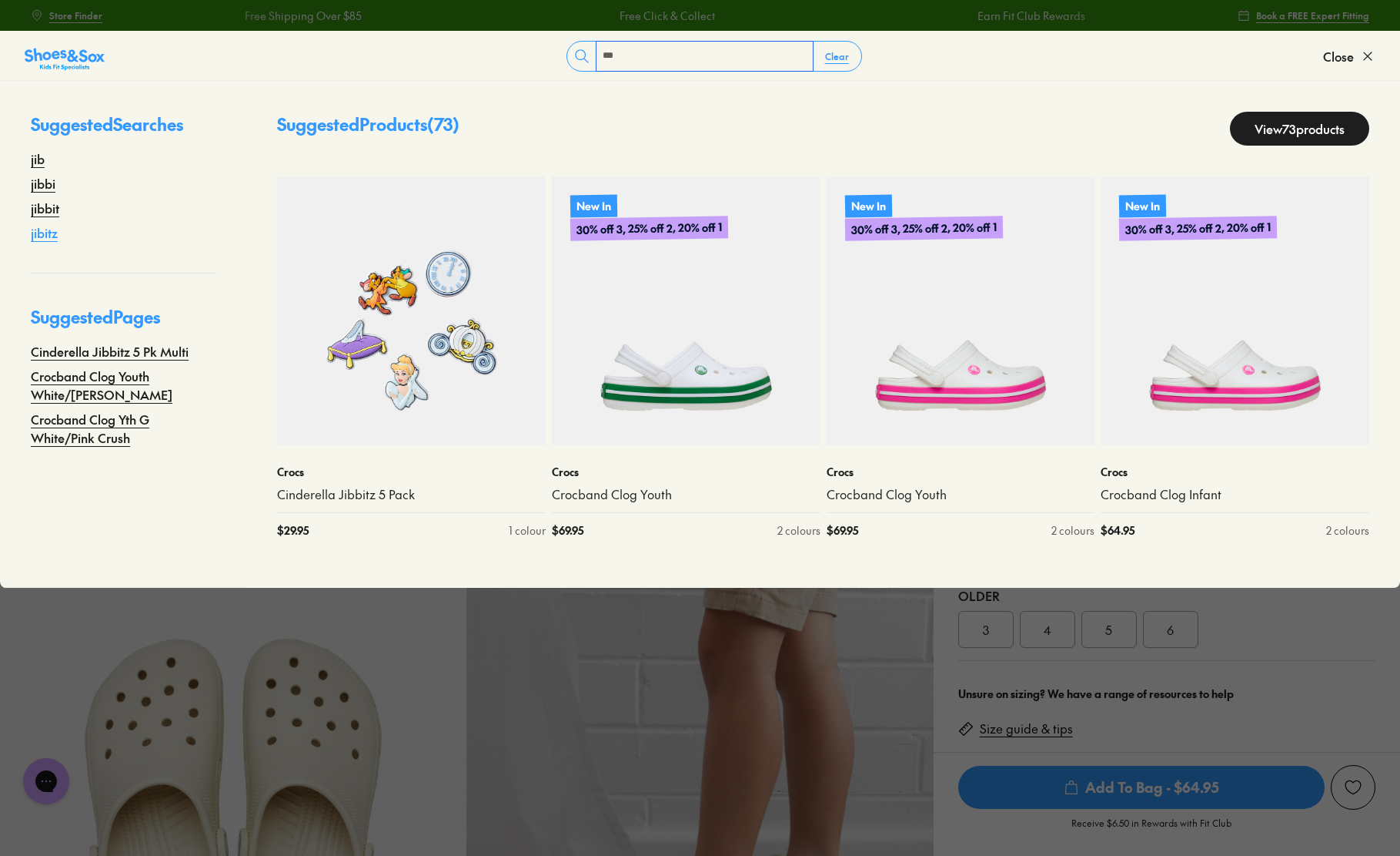
type input "***"
click at [49, 232] on link "jibitz" at bounding box center [43, 232] width 27 height 19
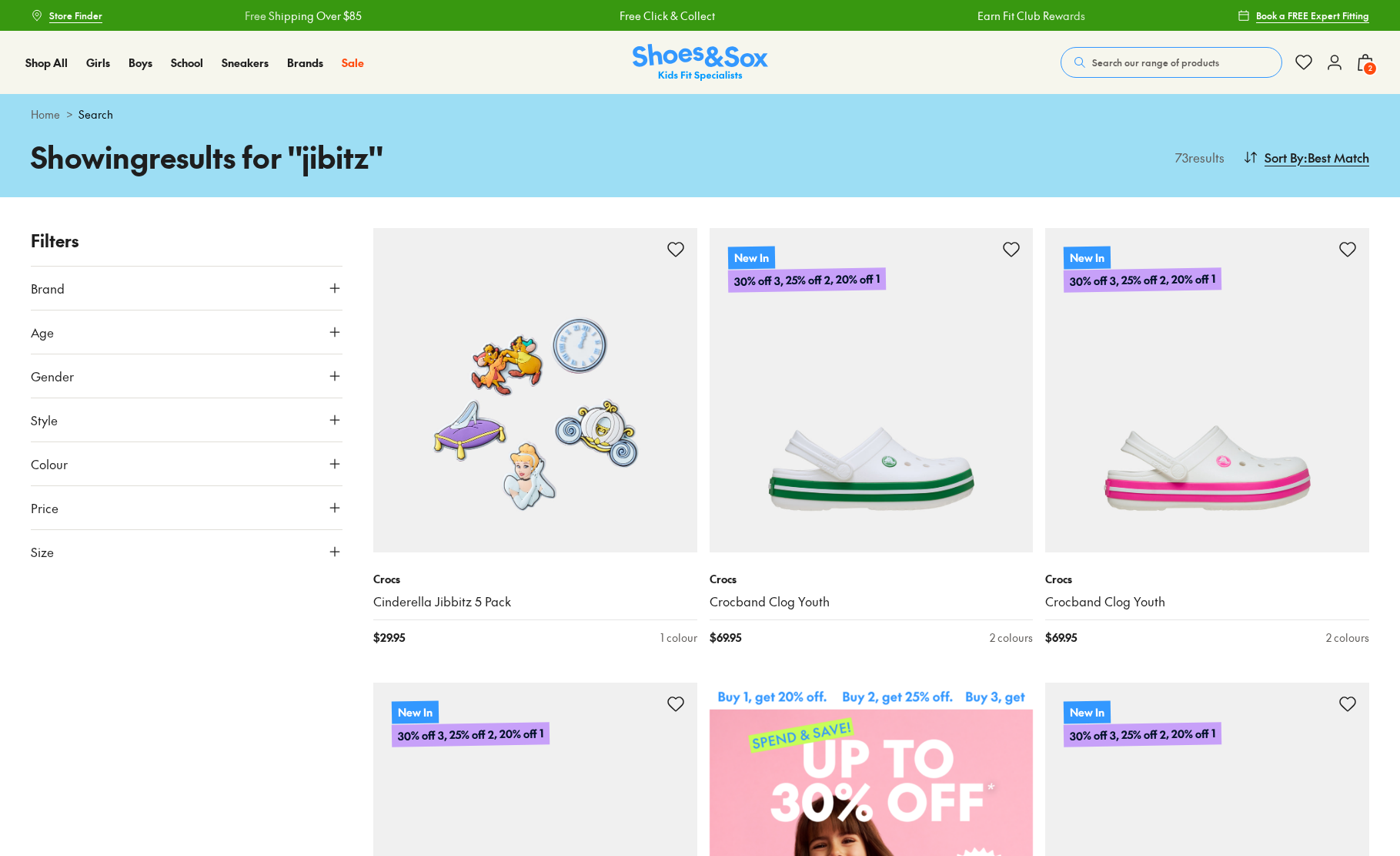
click at [1189, 54] on button "Search our range of products" at bounding box center [1171, 62] width 222 height 31
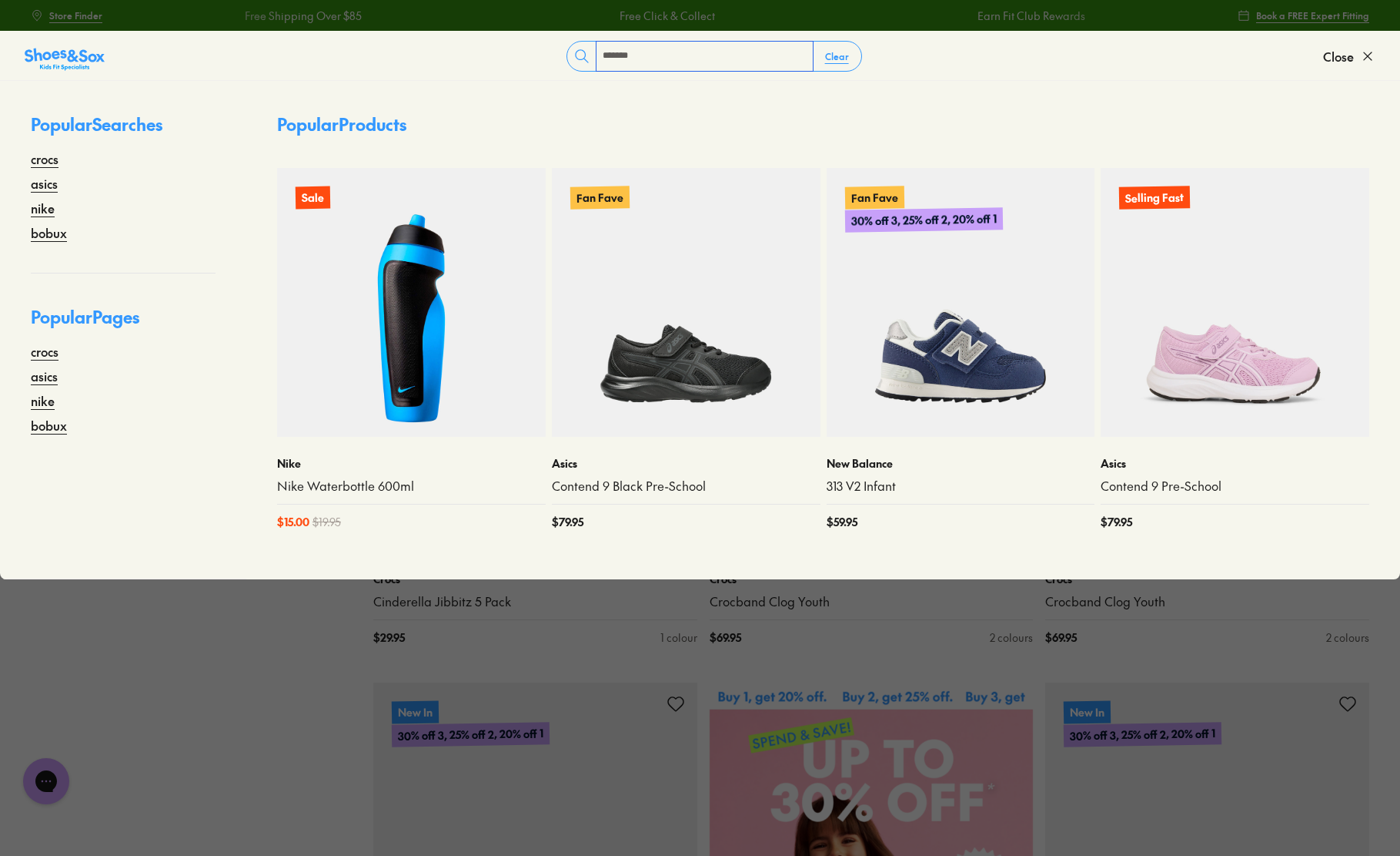
type input "*******"
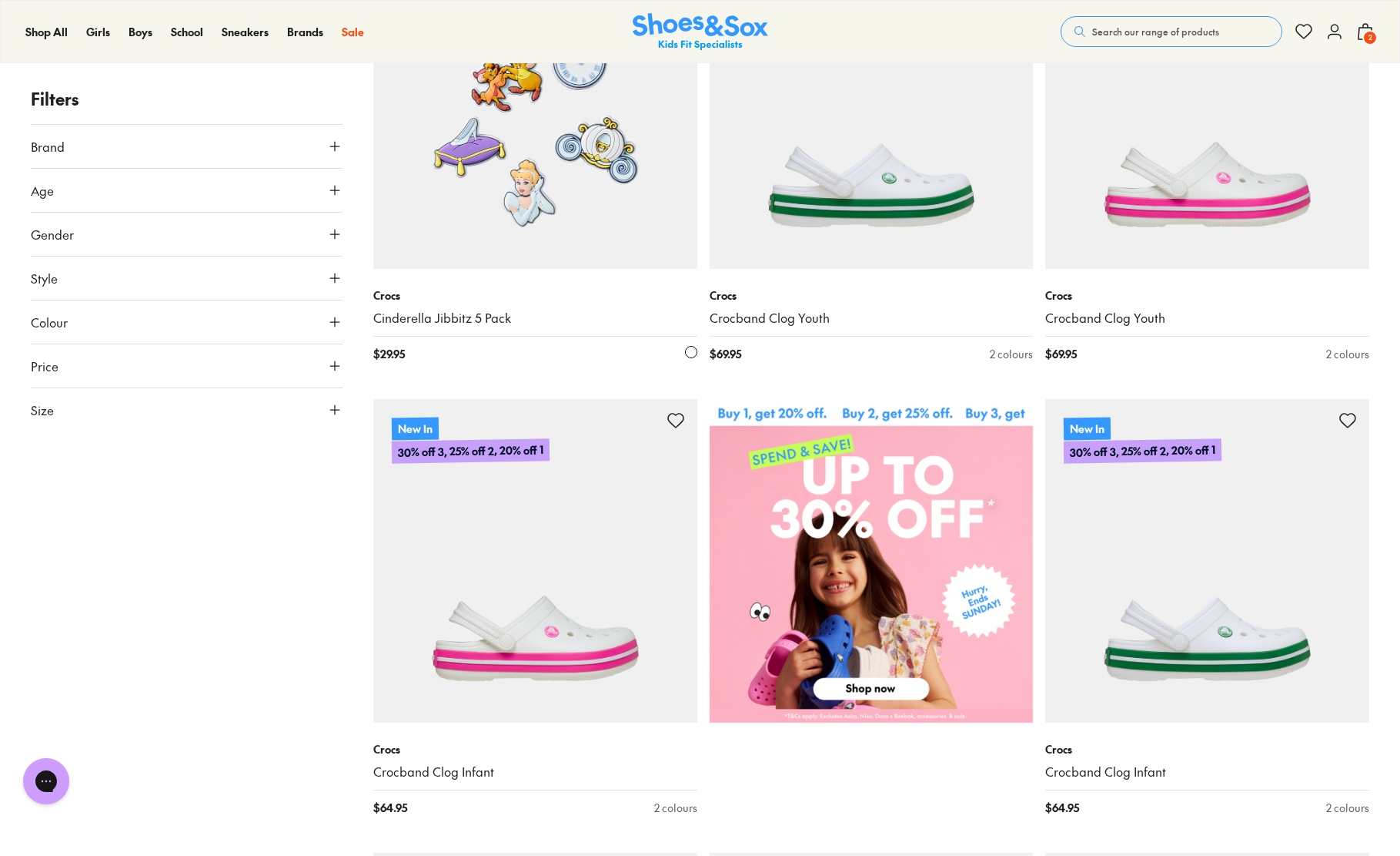
scroll to position [284, 0]
click at [496, 184] on img at bounding box center [535, 106] width 324 height 324
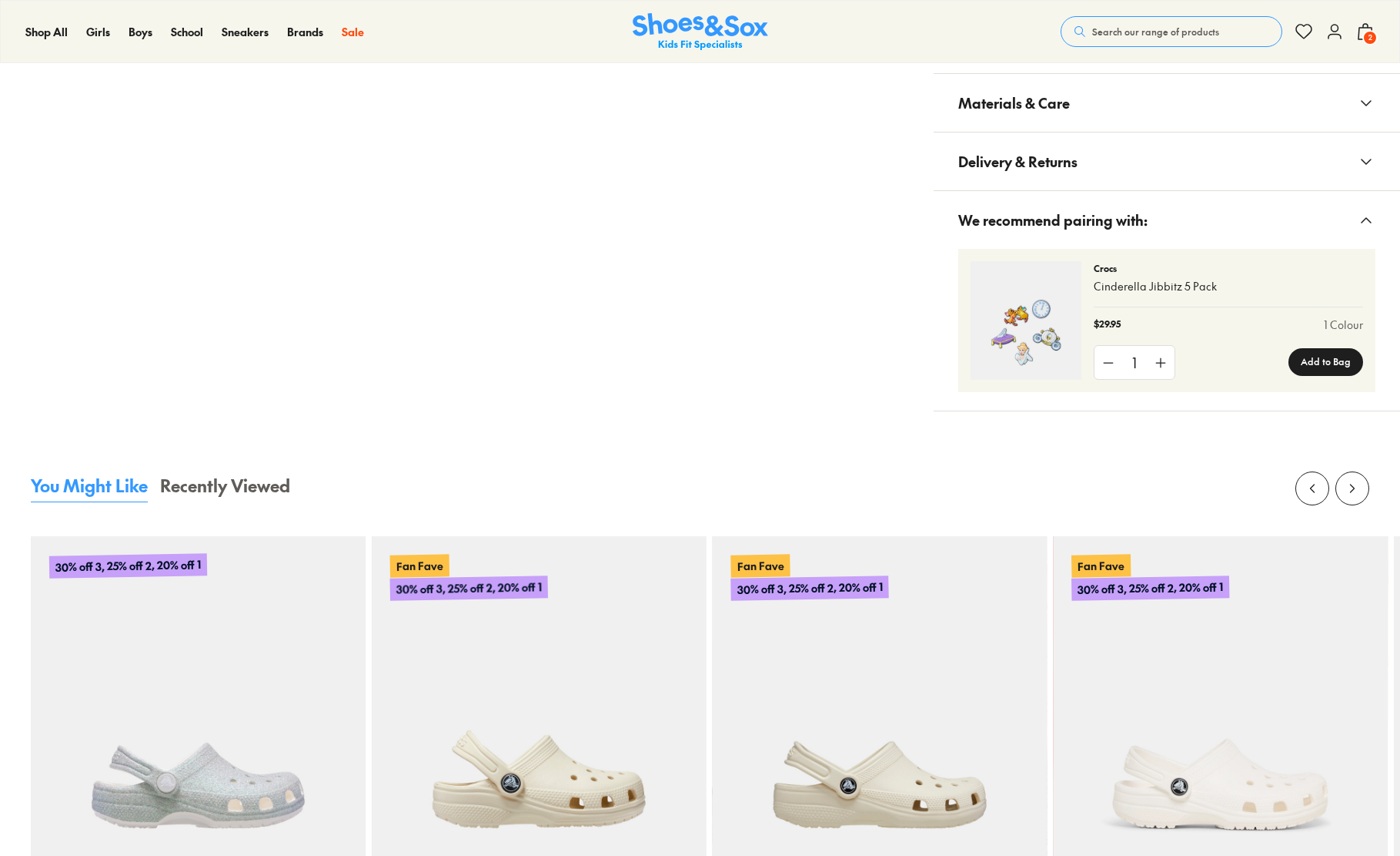
select select "*"
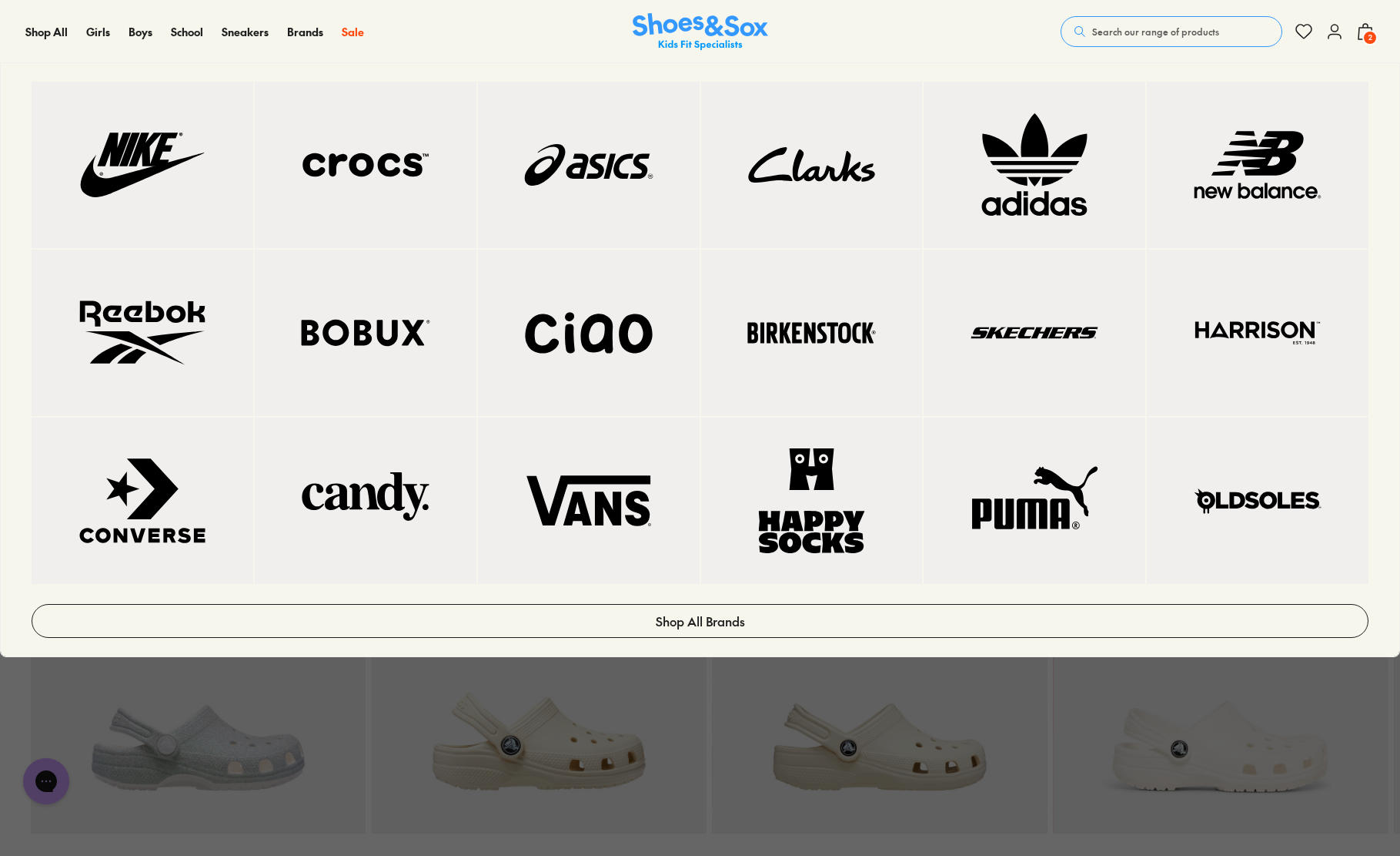
scroll to position [1025, 0]
click at [348, 209] on img at bounding box center [366, 165] width 160 height 105
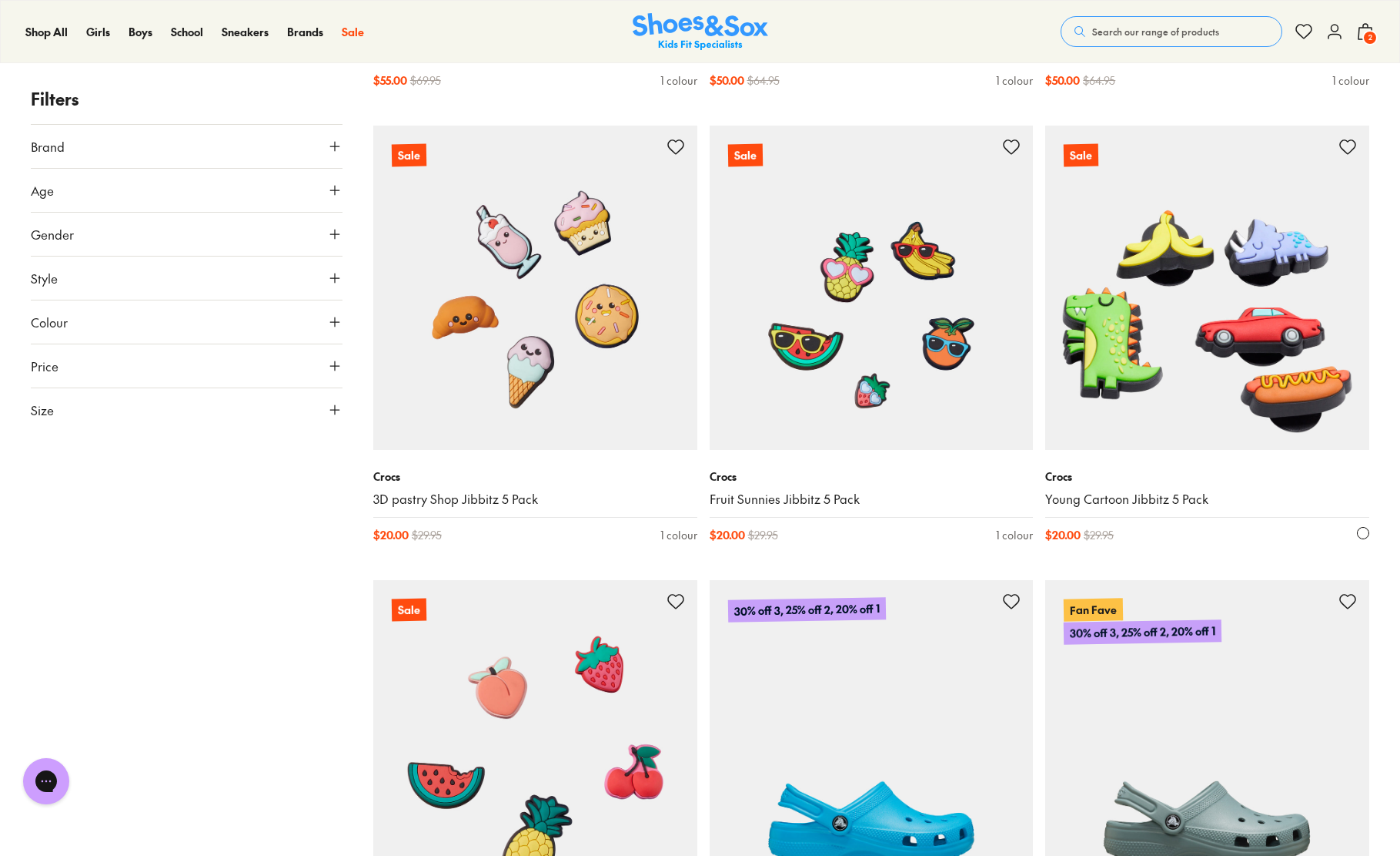
scroll to position [8845, 0]
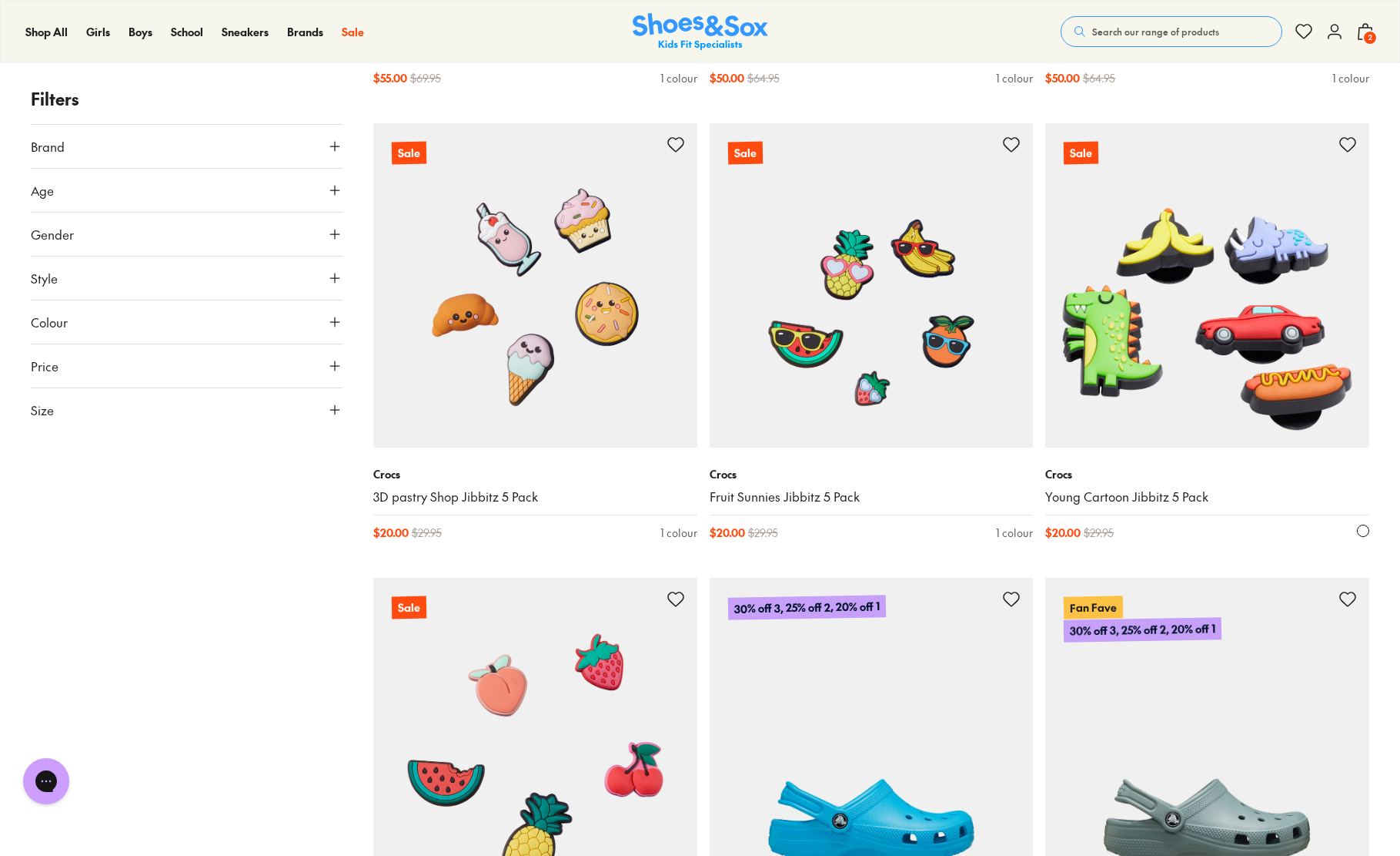
click at [1164, 357] on img at bounding box center [1207, 285] width 324 height 324
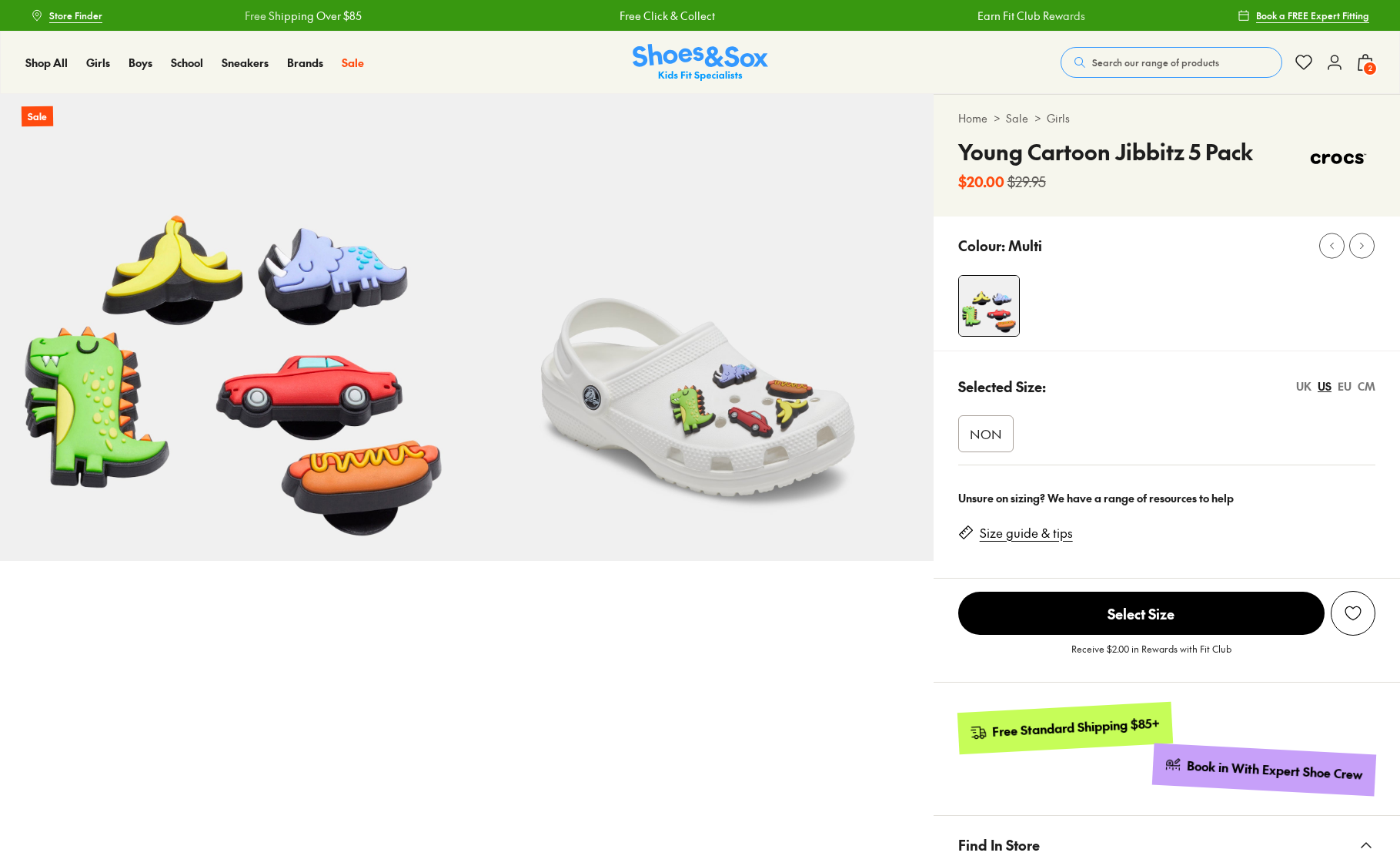
select select "*"
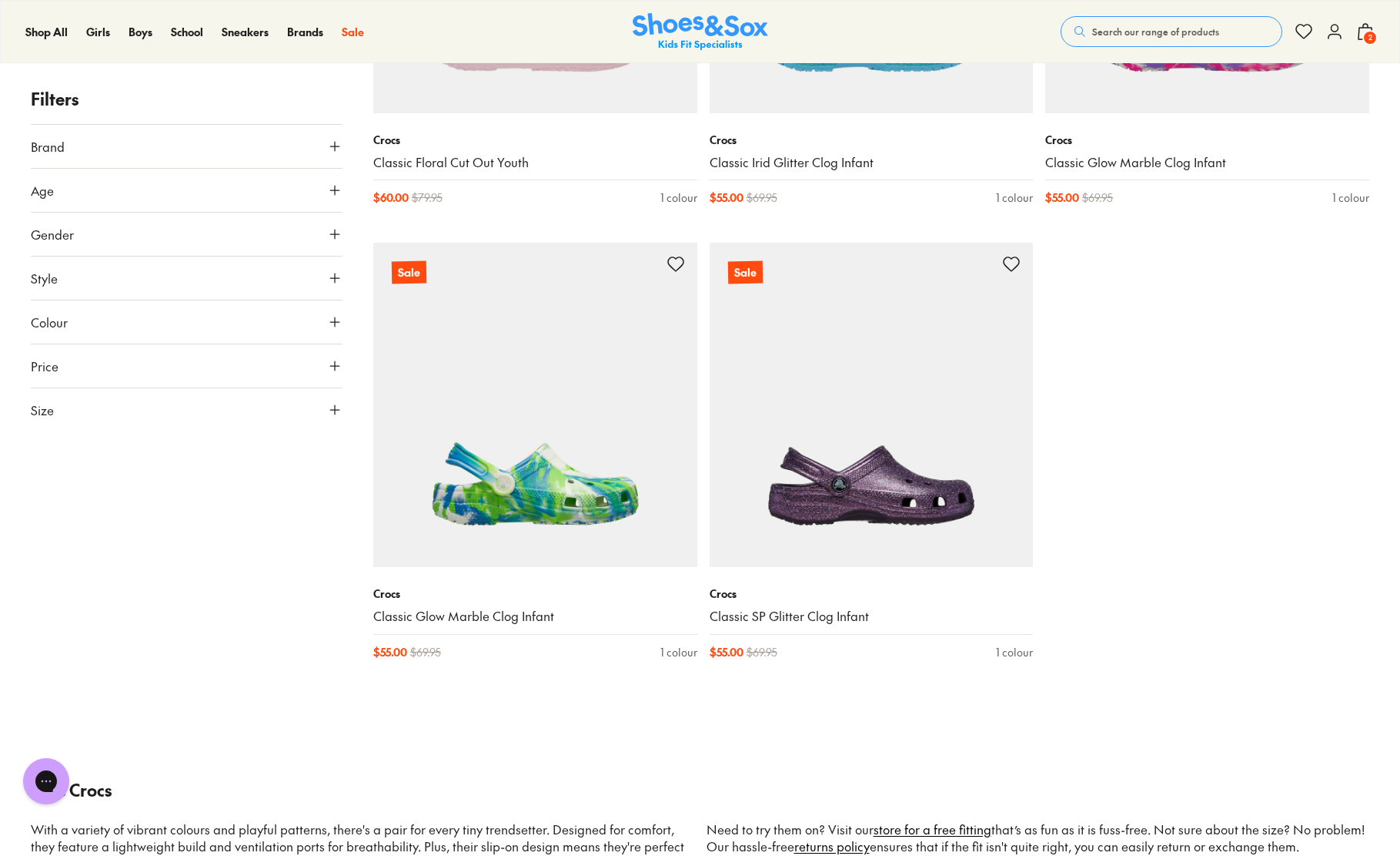
scroll to position [6065, 0]
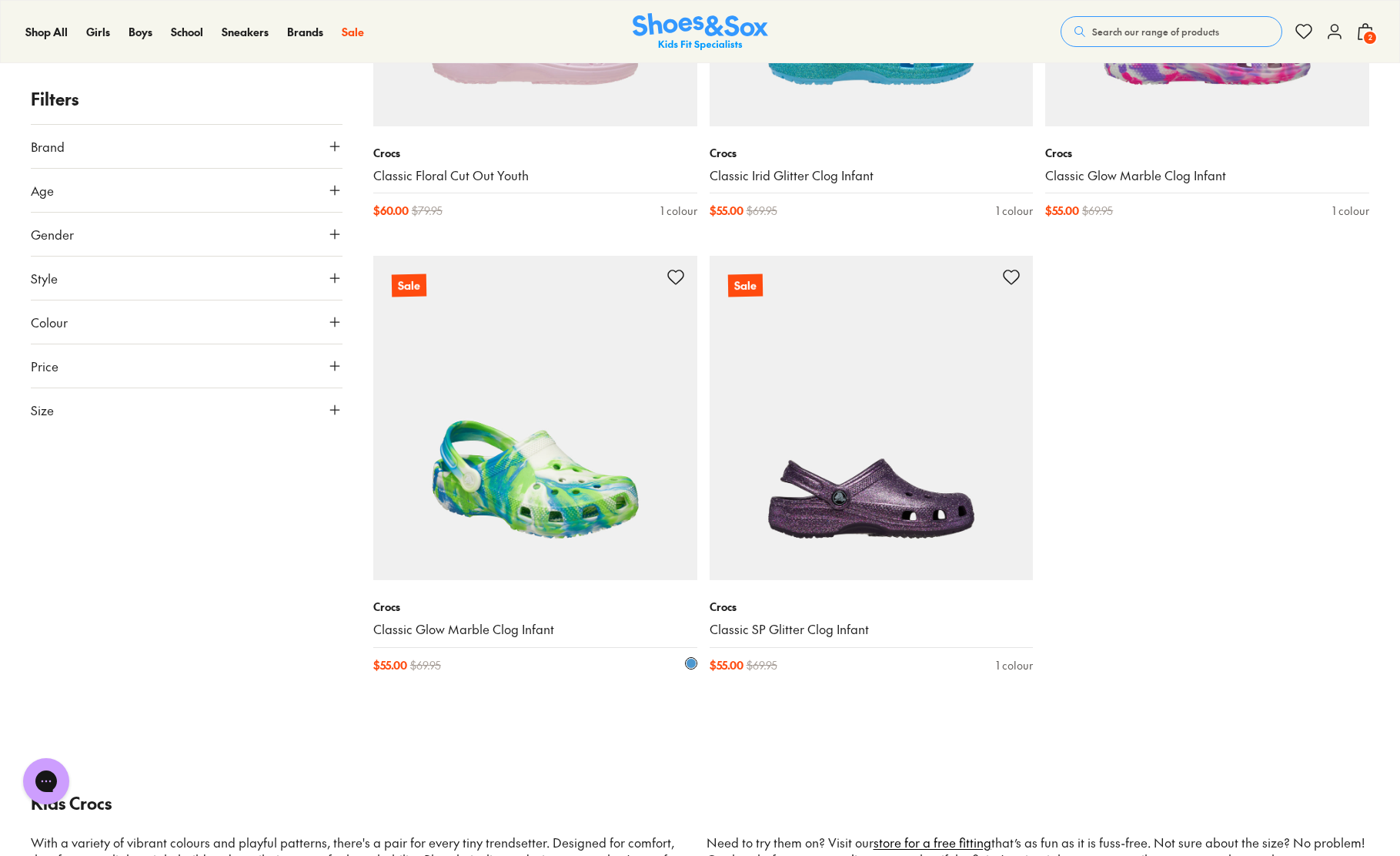
click at [518, 486] on img at bounding box center [535, 417] width 324 height 324
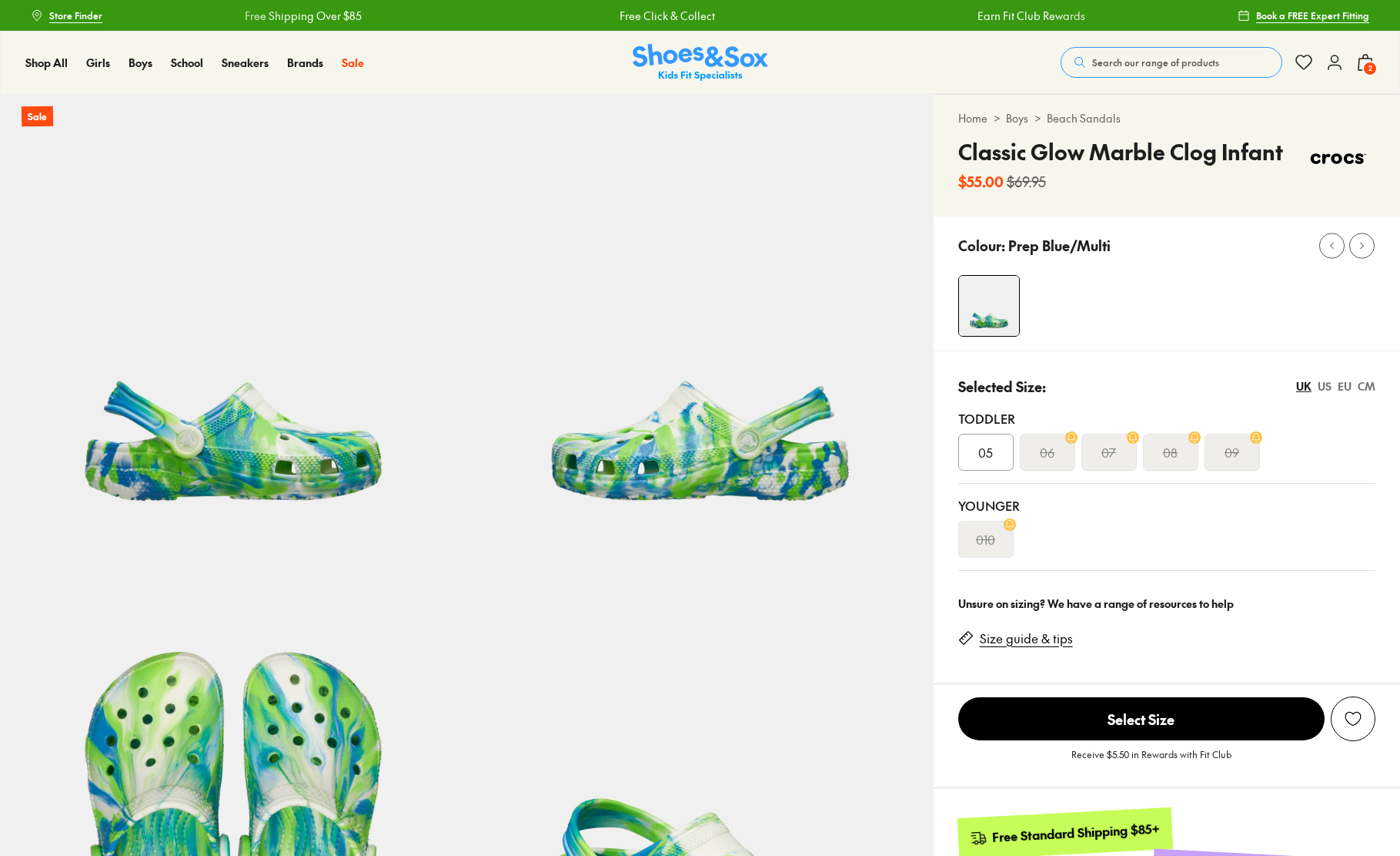
select select "*"
click at [1322, 385] on div "US" at bounding box center [1325, 386] width 14 height 16
click at [1340, 389] on div "EU" at bounding box center [1345, 386] width 14 height 16
click at [1309, 388] on div "UK" at bounding box center [1304, 386] width 16 height 16
click at [1321, 387] on div "US" at bounding box center [1325, 386] width 14 height 16
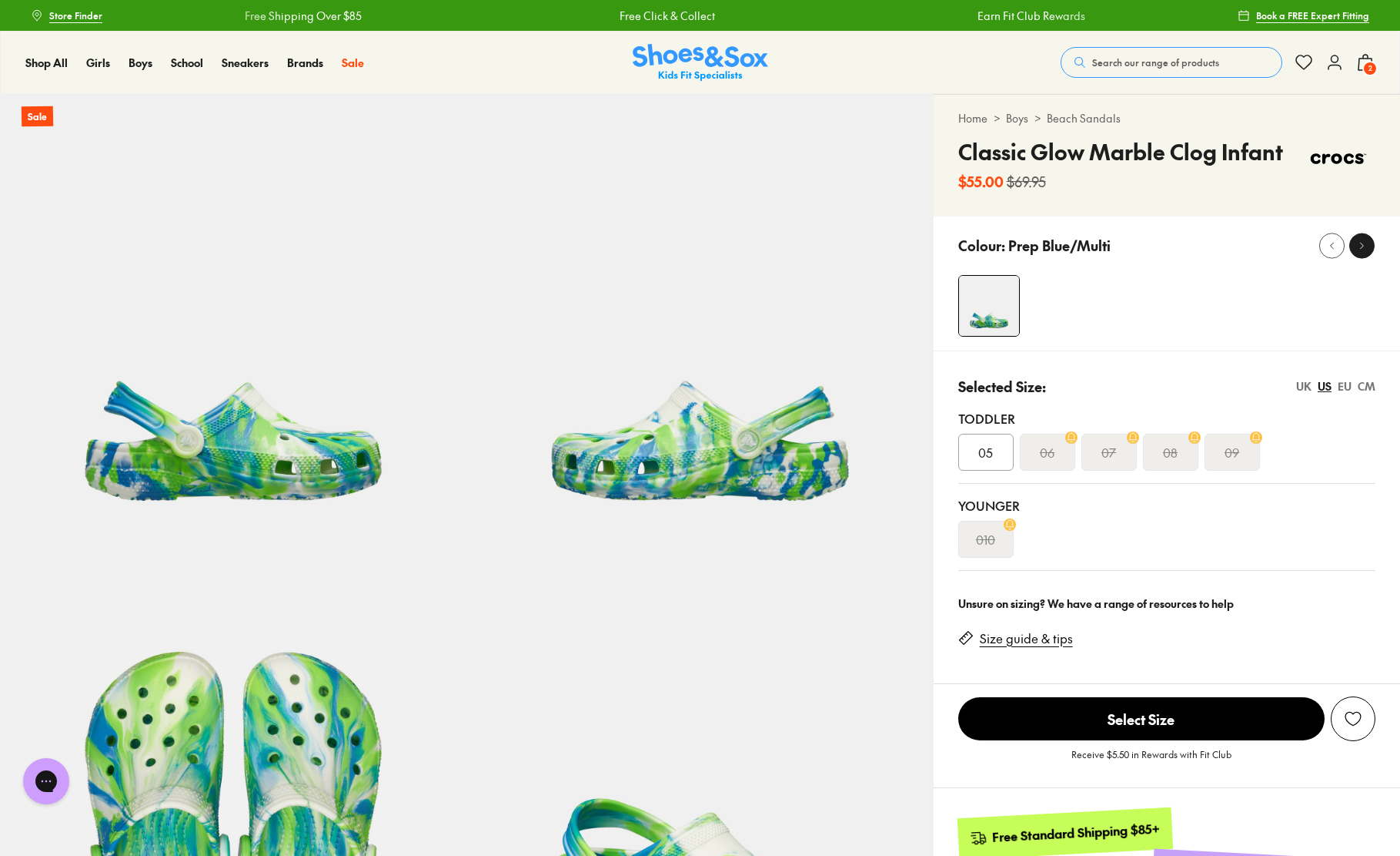
click at [1365, 243] on icon at bounding box center [1363, 246] width 12 height 12
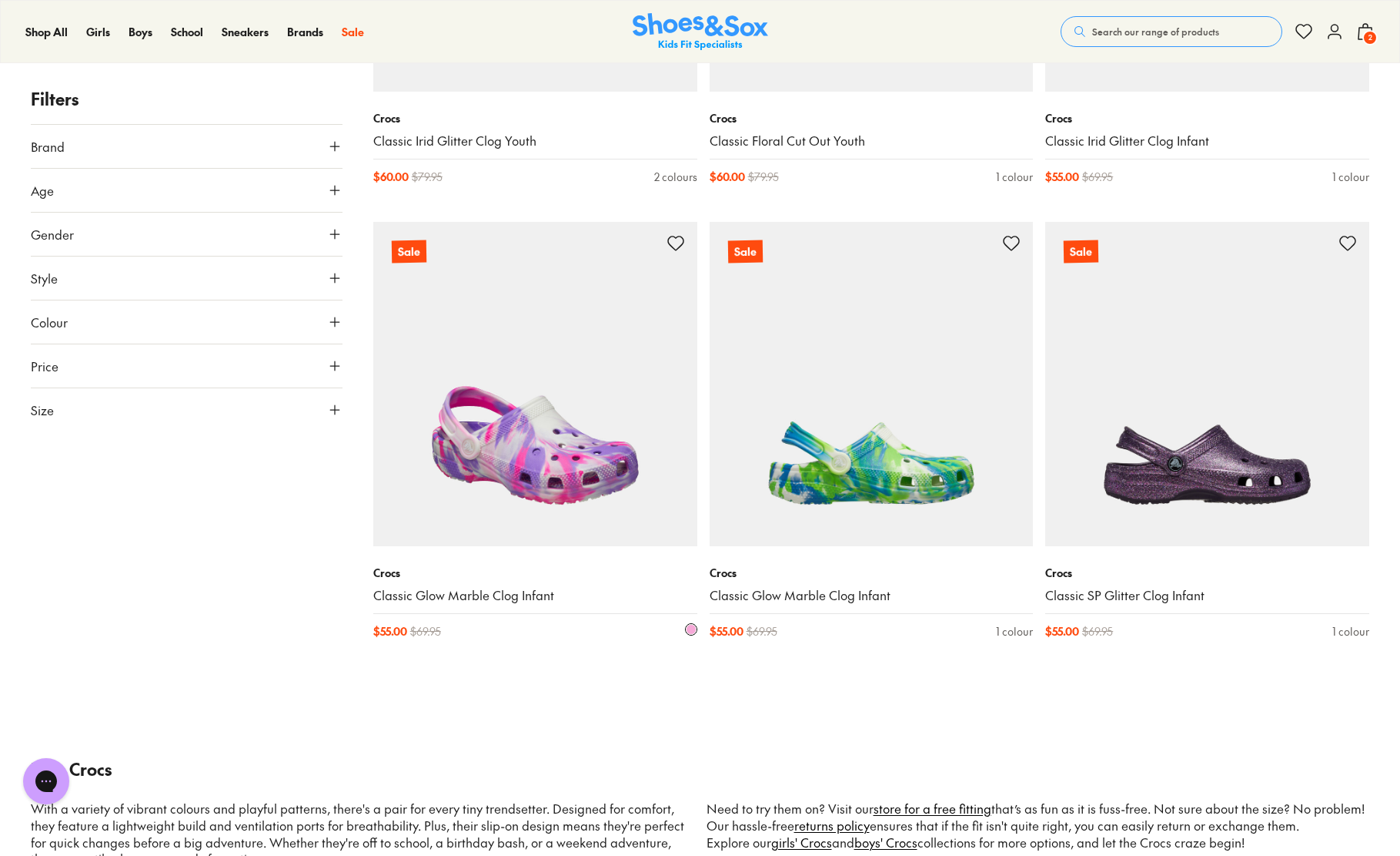
click at [556, 469] on img at bounding box center [535, 384] width 324 height 324
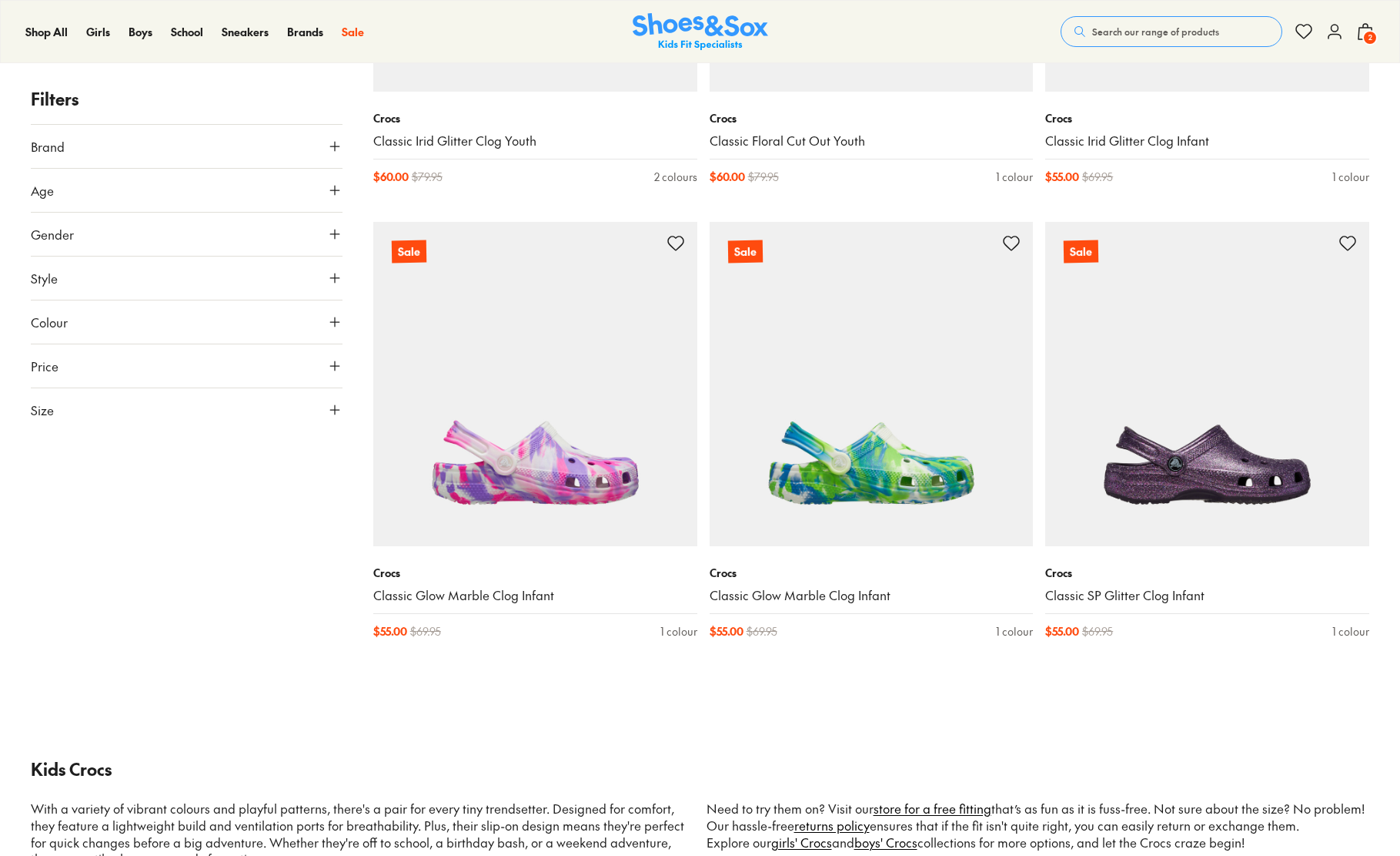
click at [90, 272] on button "Style" at bounding box center [186, 278] width 312 height 43
click at [51, 494] on span "Size" at bounding box center [41, 489] width 23 height 19
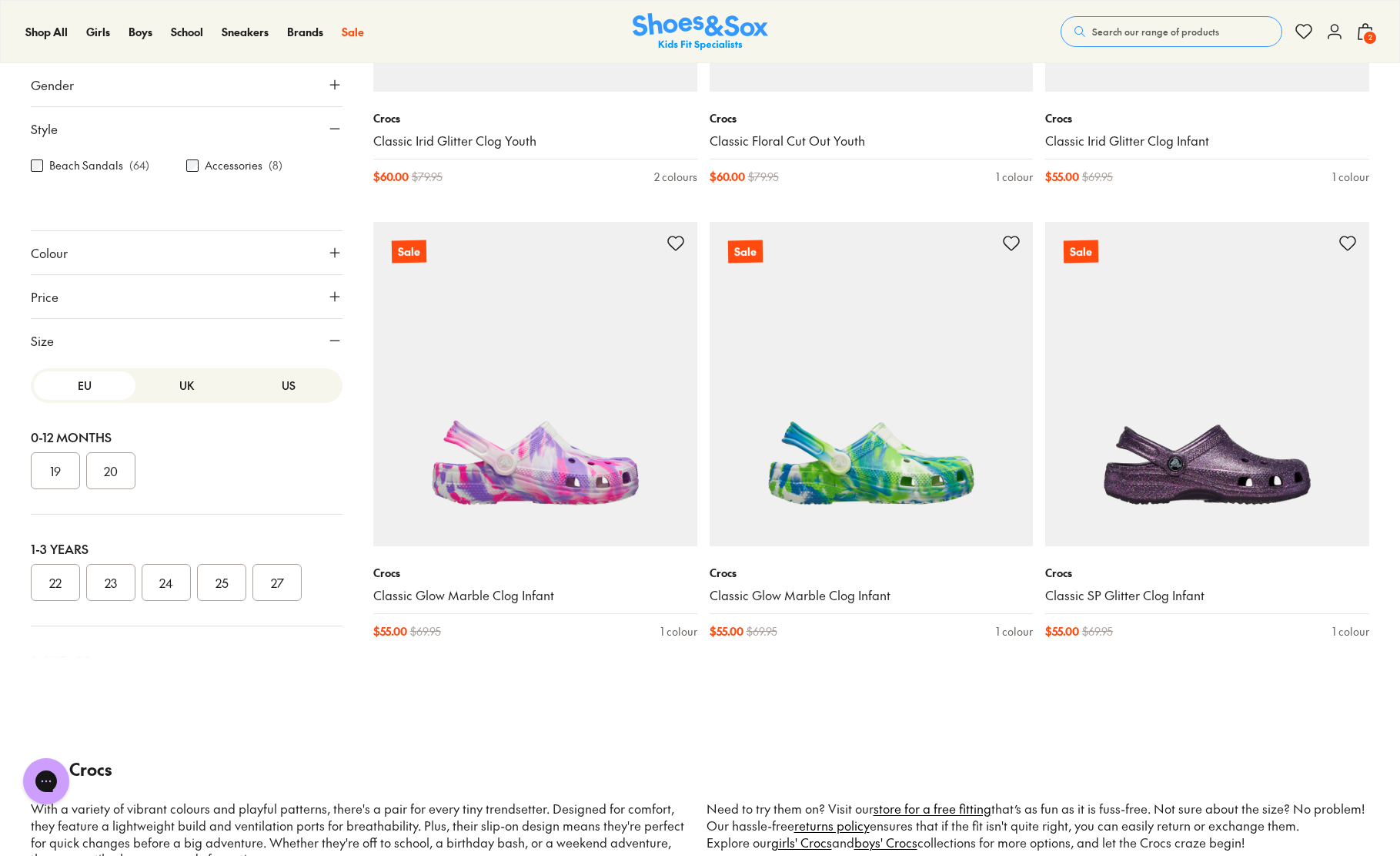
click at [185, 378] on button "UK" at bounding box center [185, 385] width 102 height 29
click at [268, 382] on button "US" at bounding box center [288, 385] width 102 height 29
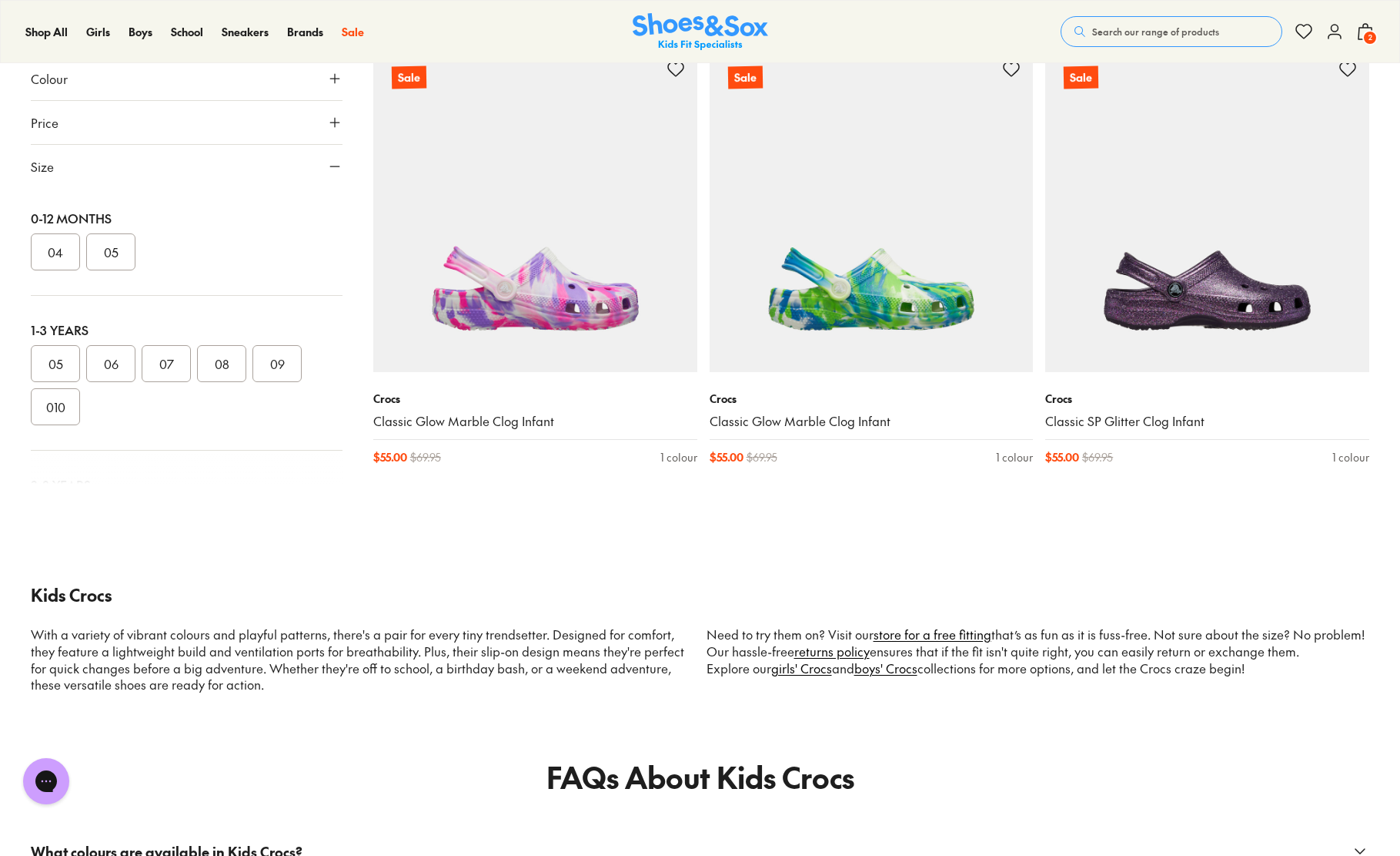
scroll to position [315, 0]
click at [171, 240] on button "013" at bounding box center [167, 248] width 49 height 36
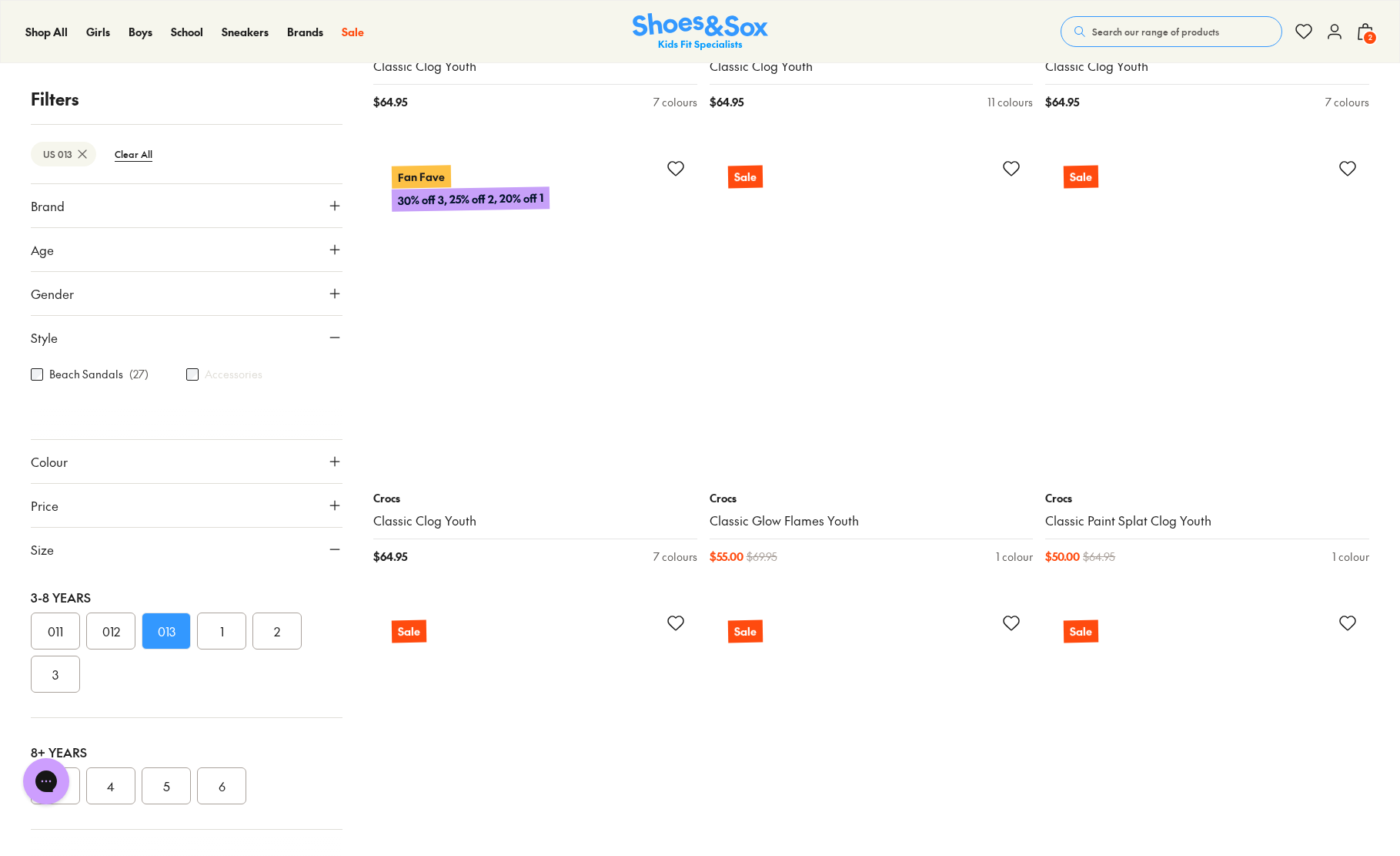
scroll to position [3287, 0]
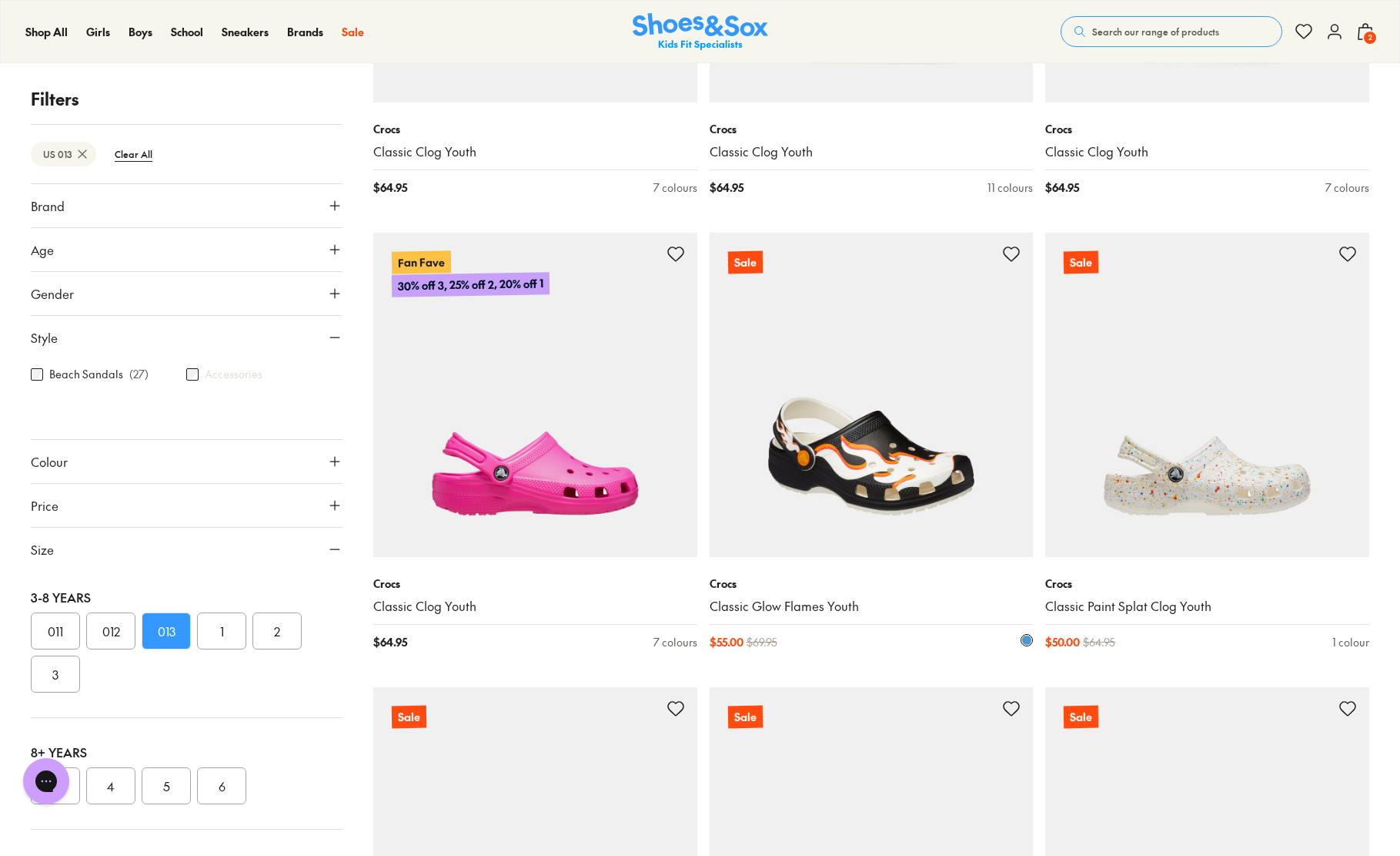
click at [875, 450] on img at bounding box center [872, 394] width 324 height 324
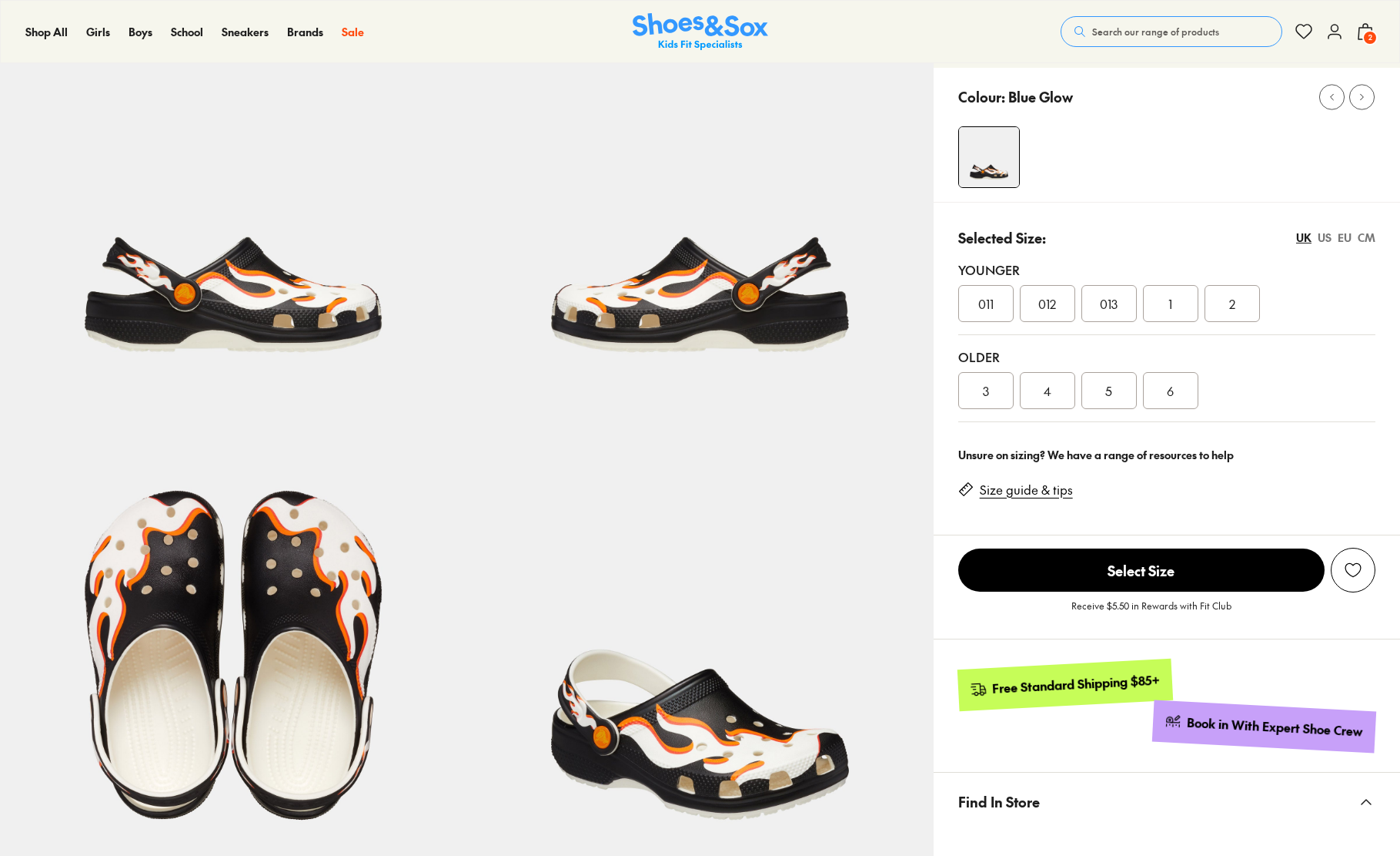
select select "*"
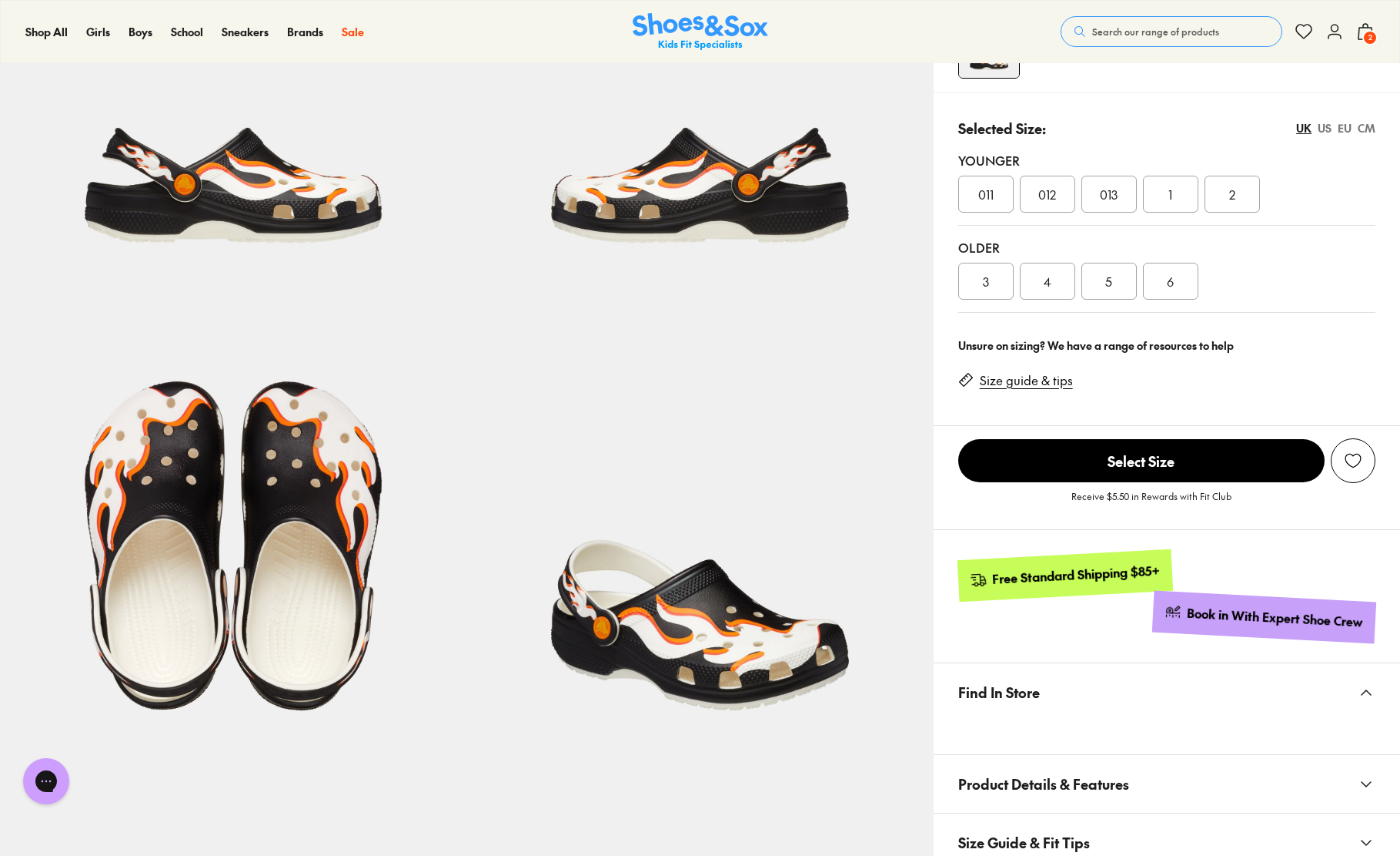
click at [1119, 196] on div "013" at bounding box center [1109, 193] width 55 height 36
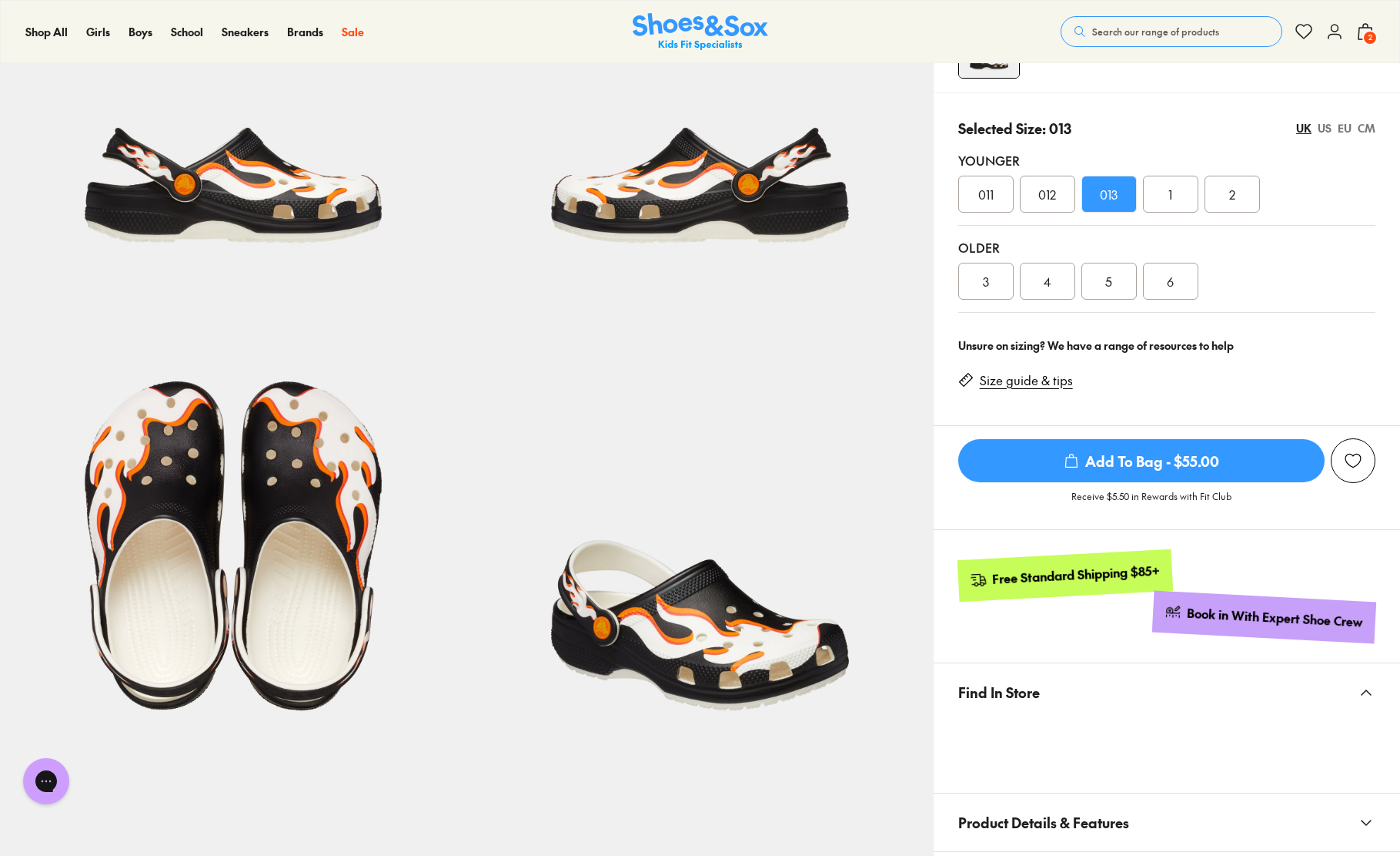
click at [1155, 455] on span "Add To Bag - $55.00" at bounding box center [1142, 461] width 367 height 43
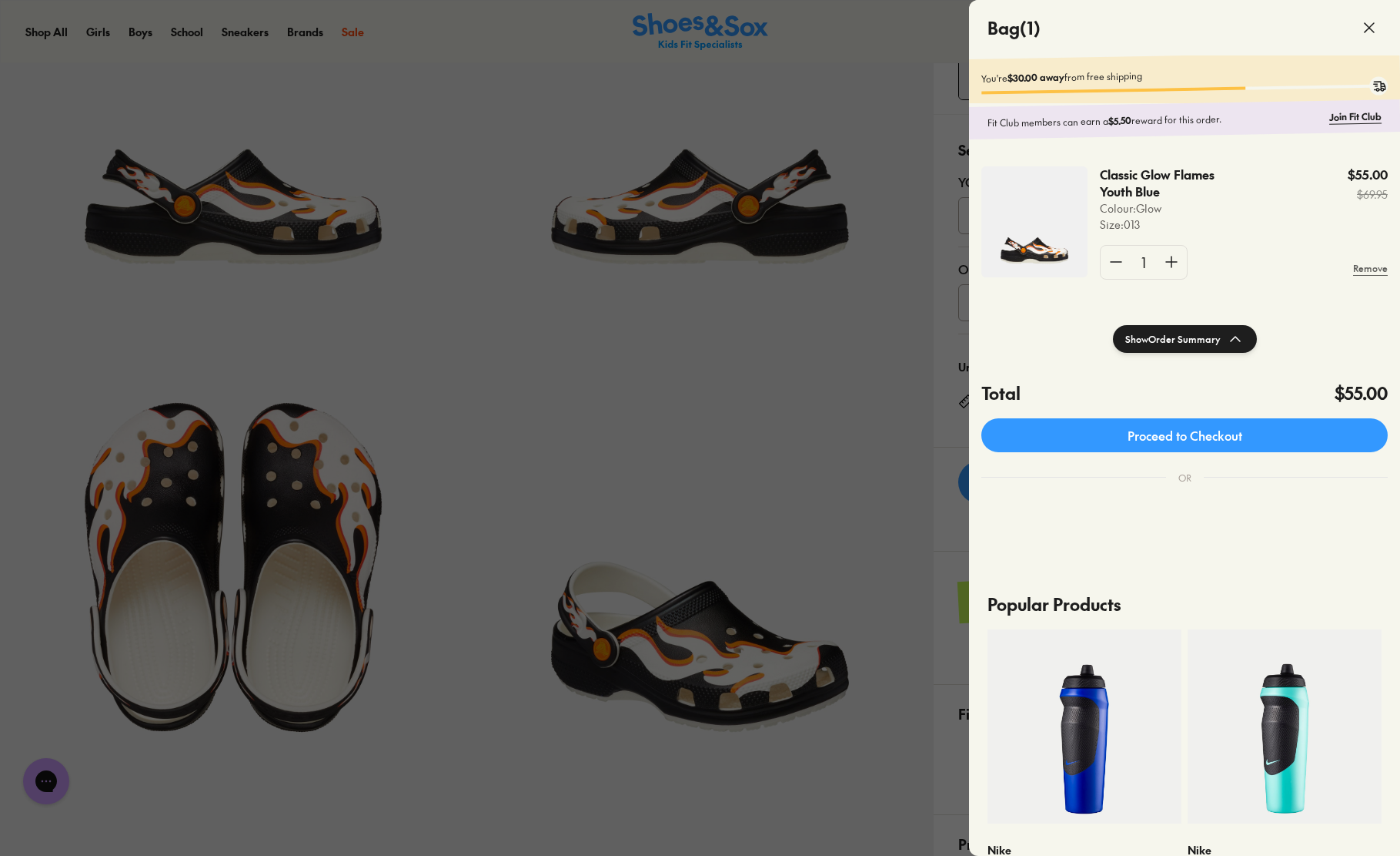
scroll to position [239, 0]
click at [453, 44] on div at bounding box center [700, 428] width 1400 height 856
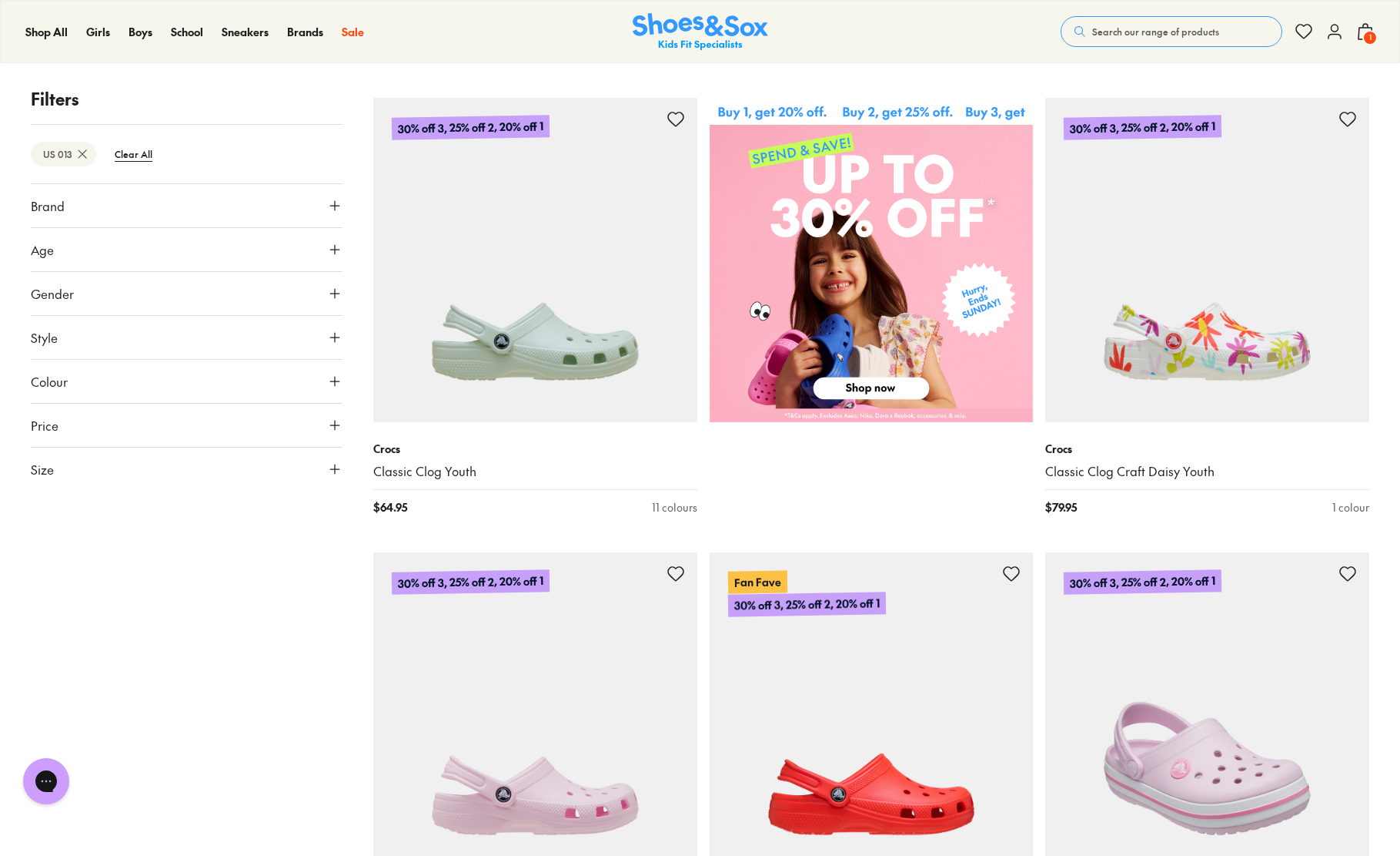
scroll to position [667, 0]
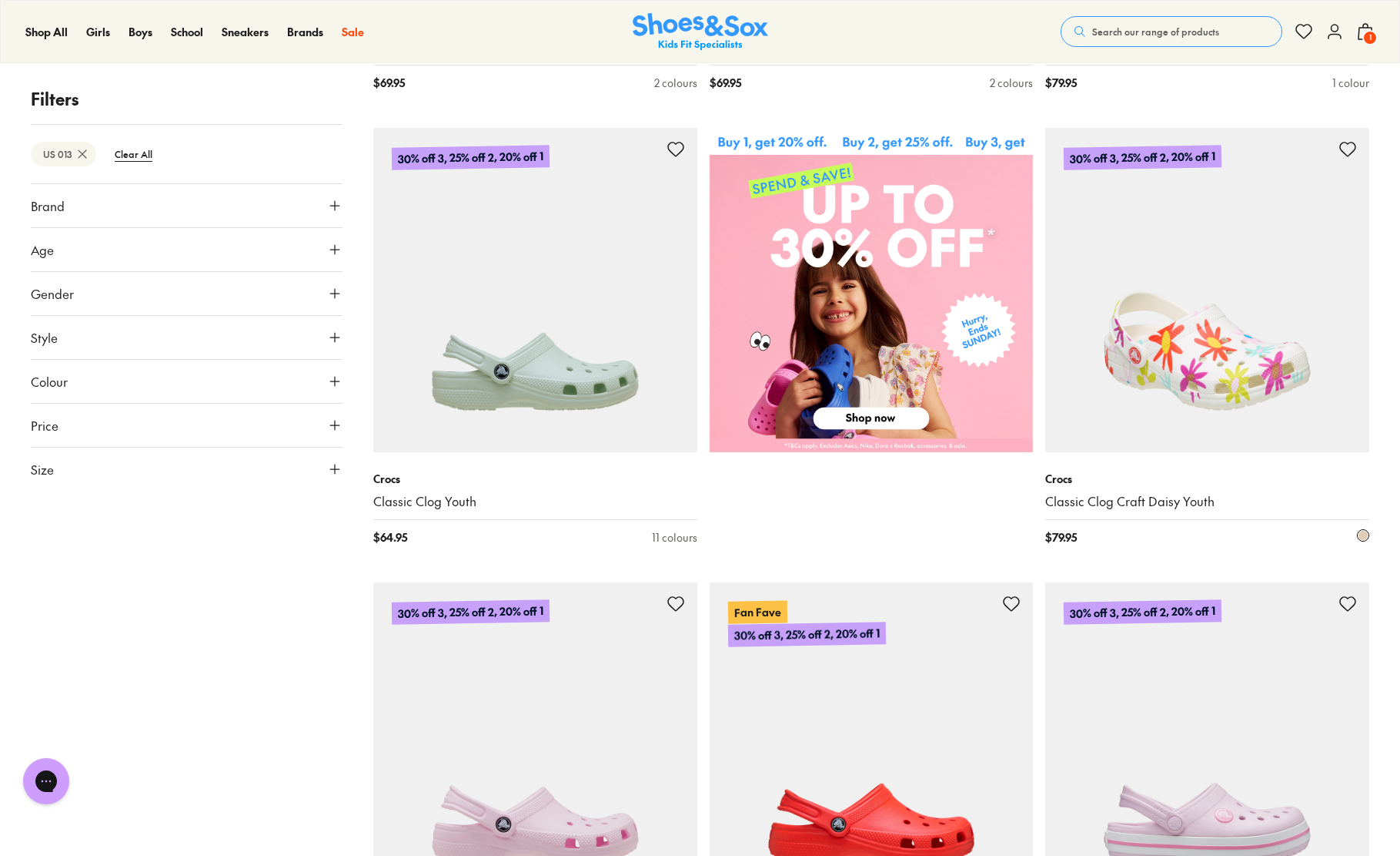
click at [1173, 402] on img at bounding box center [1207, 290] width 324 height 324
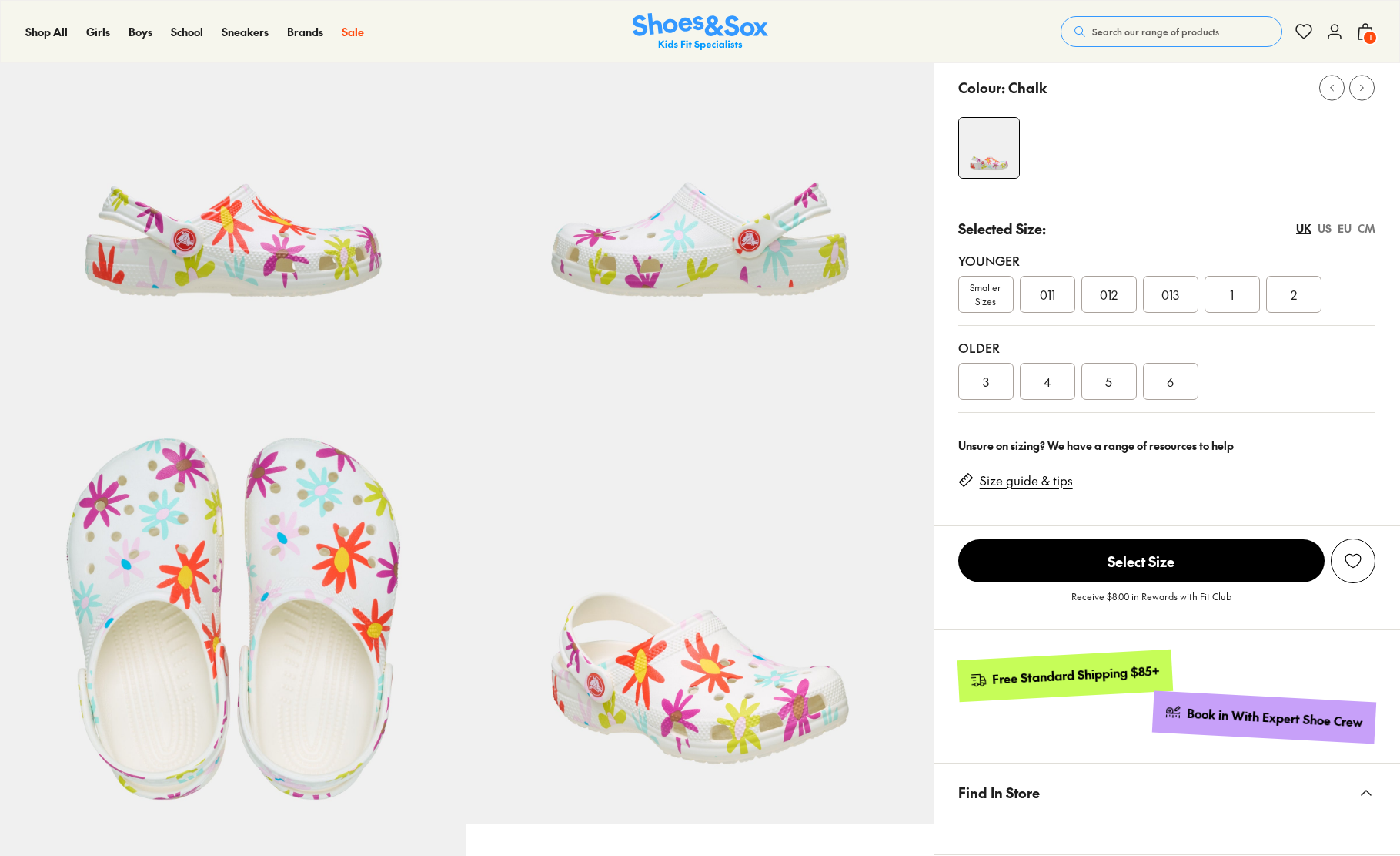
scroll to position [204, 0]
select select "*"
click at [1163, 292] on span "013" at bounding box center [1170, 294] width 18 height 19
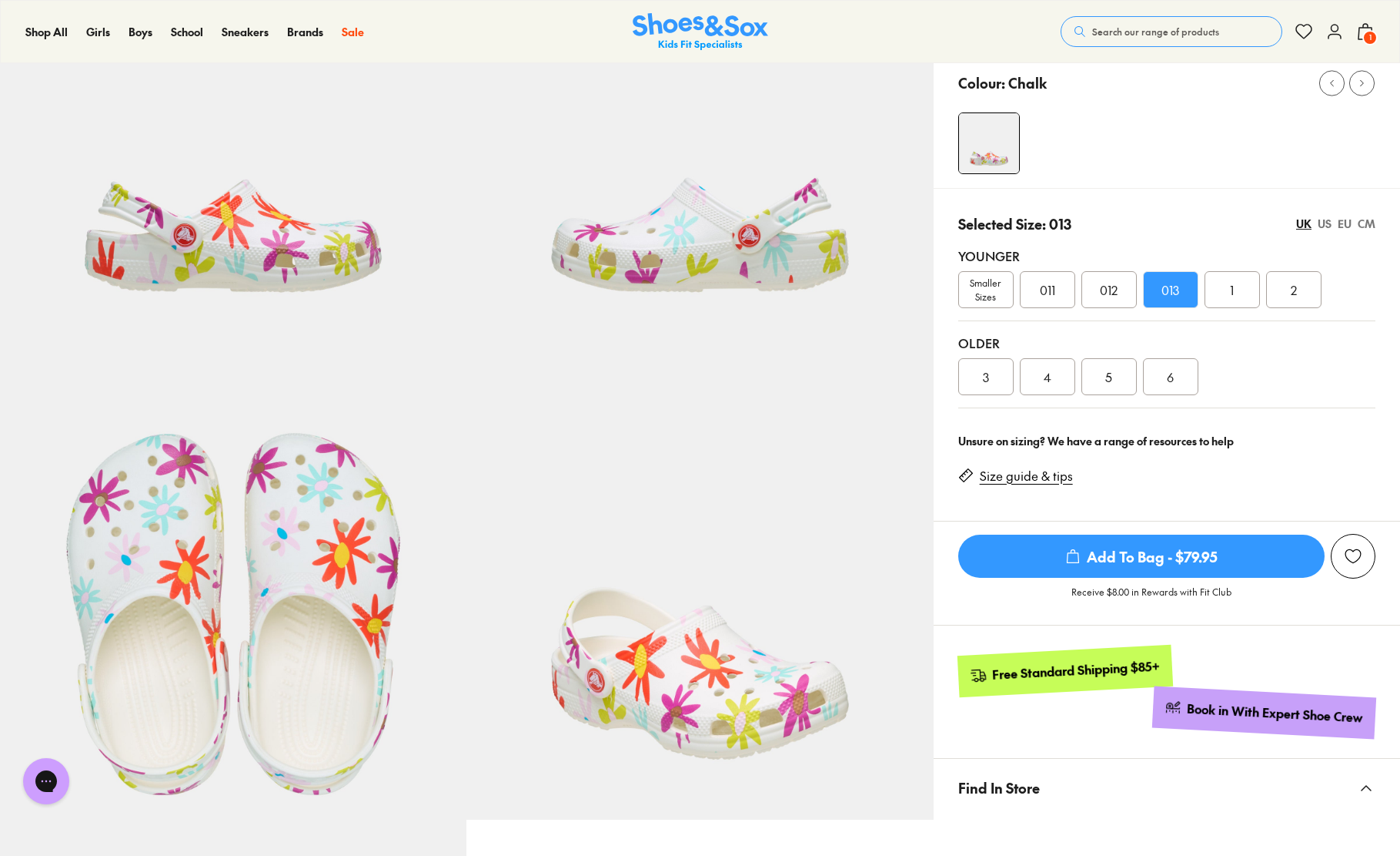
click at [1138, 550] on span "Add To Bag - $79.95" at bounding box center [1142, 556] width 367 height 43
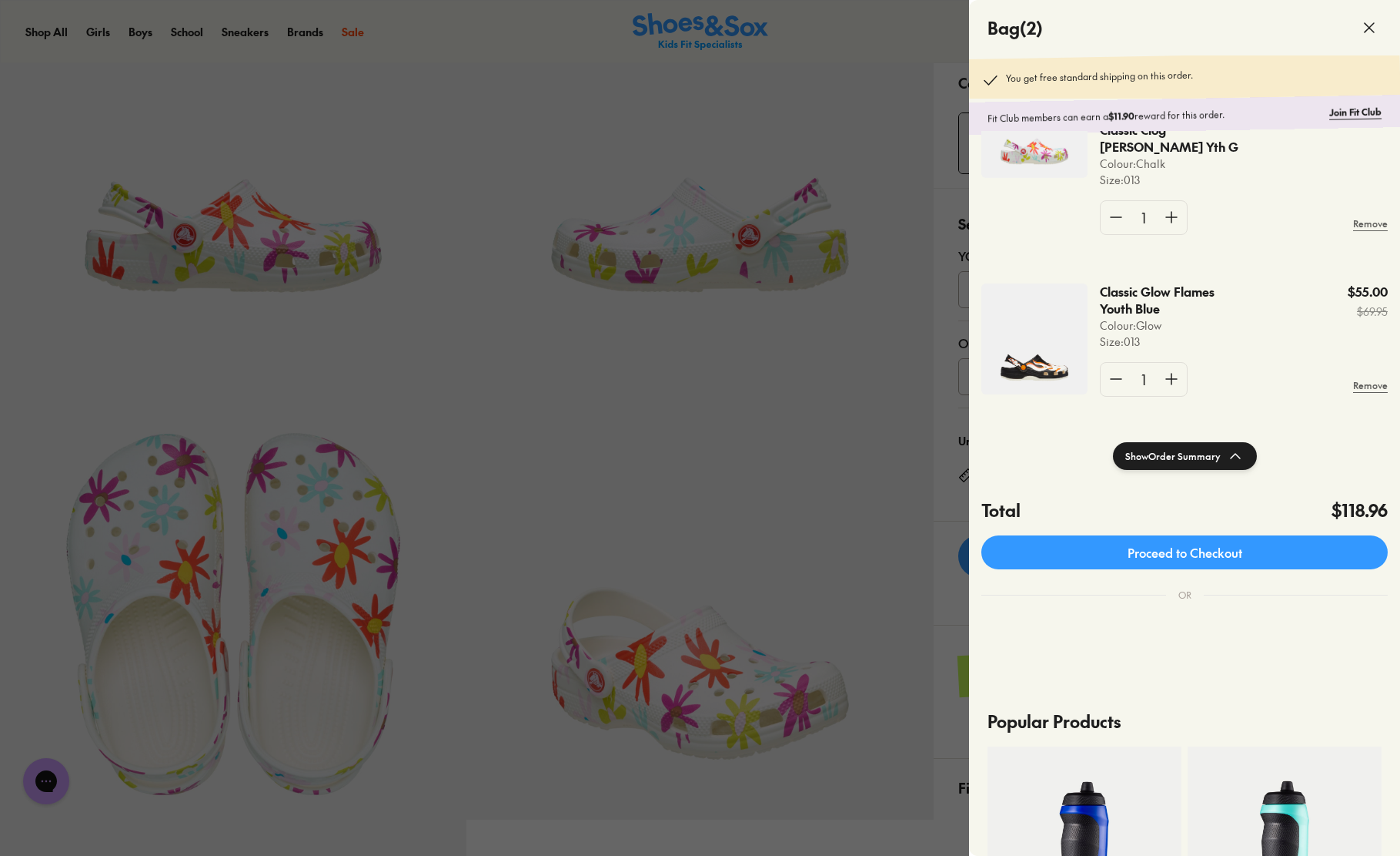
scroll to position [198, 0]
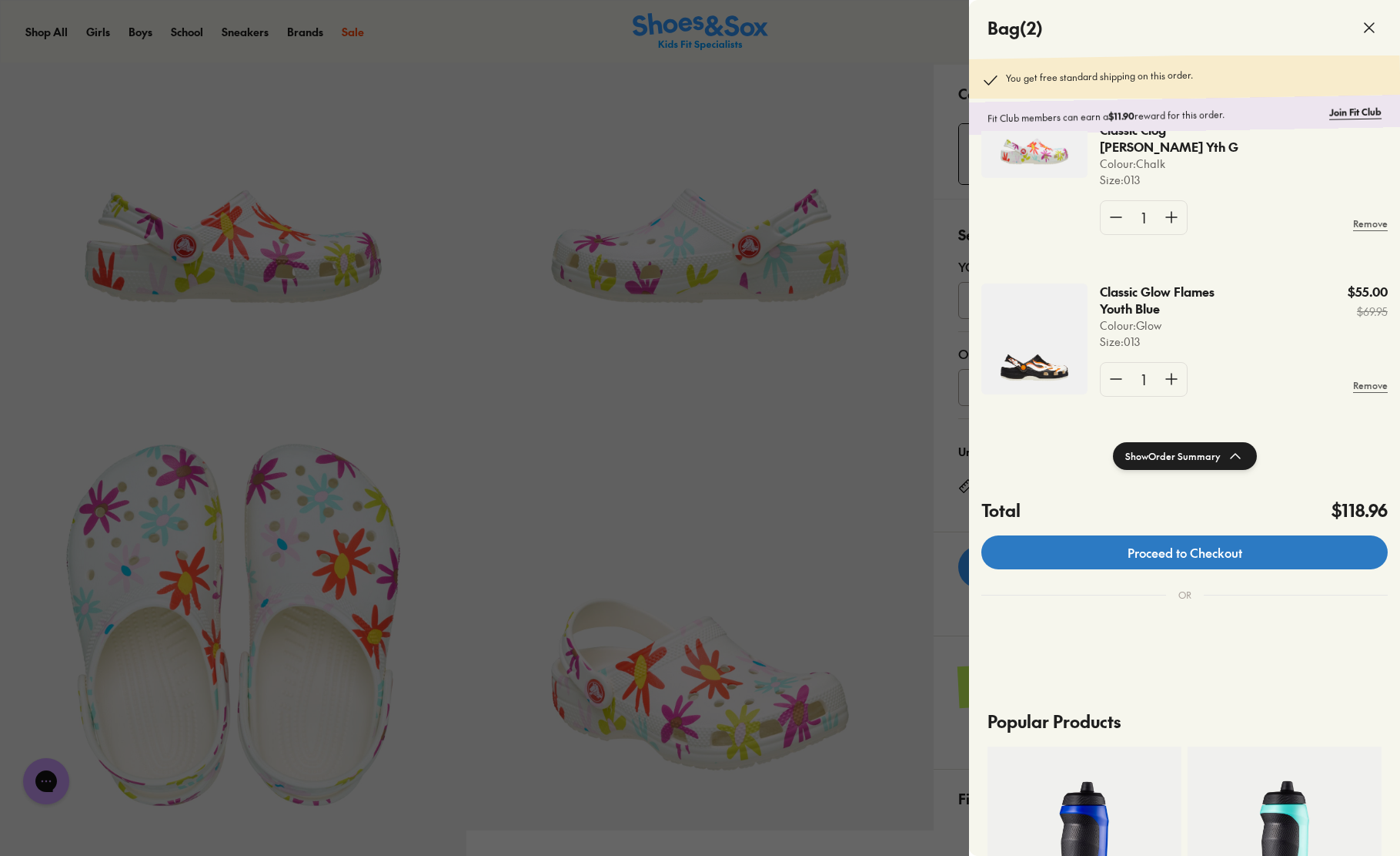
click at [1205, 553] on link "Proceed to Checkout" at bounding box center [1185, 552] width 406 height 34
